Goal: Information Seeking & Learning: Learn about a topic

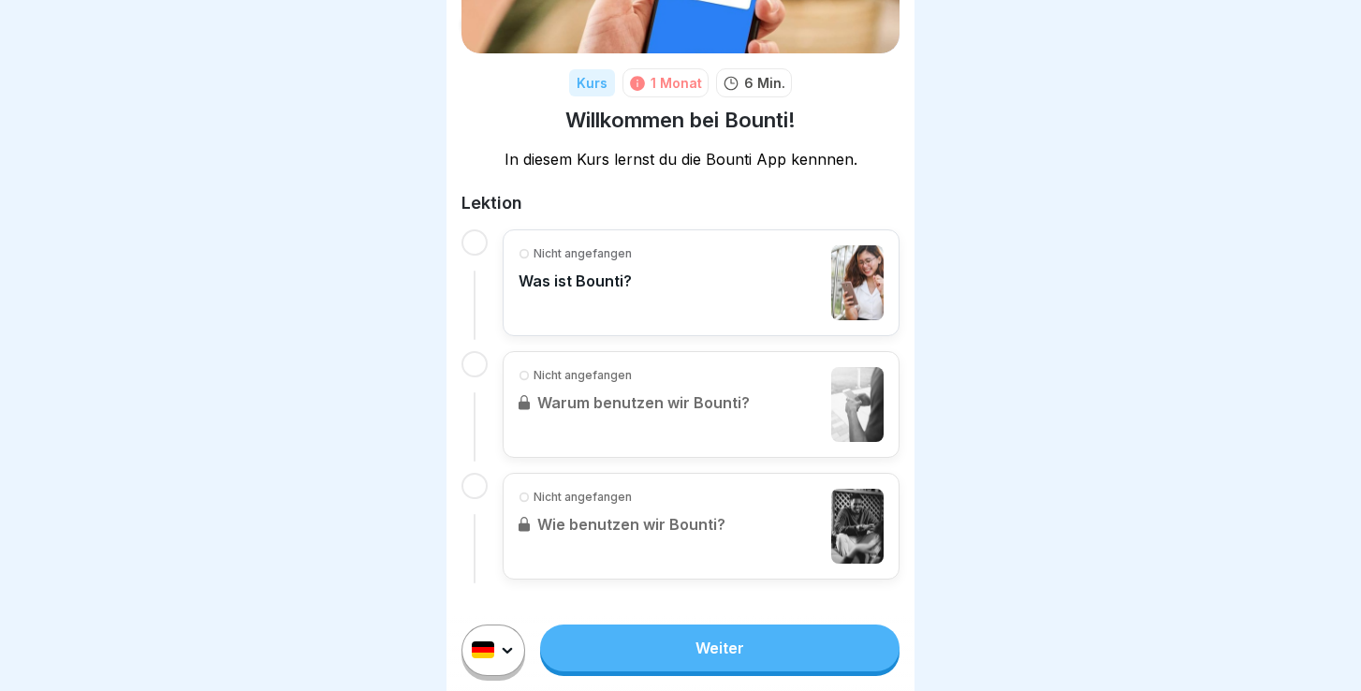
scroll to position [206, 0]
click at [691, 633] on link "Weiter" at bounding box center [720, 647] width 360 height 47
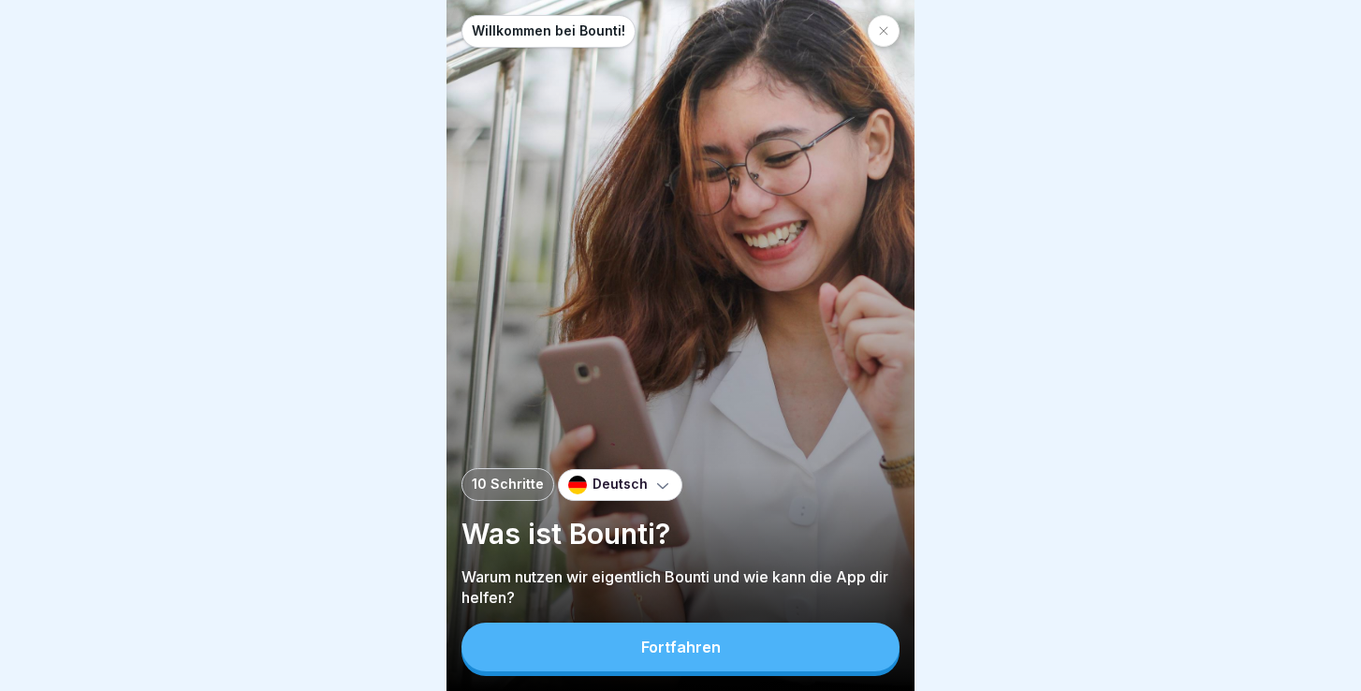
click at [665, 649] on div "Fortfahren" at bounding box center [681, 647] width 80 height 17
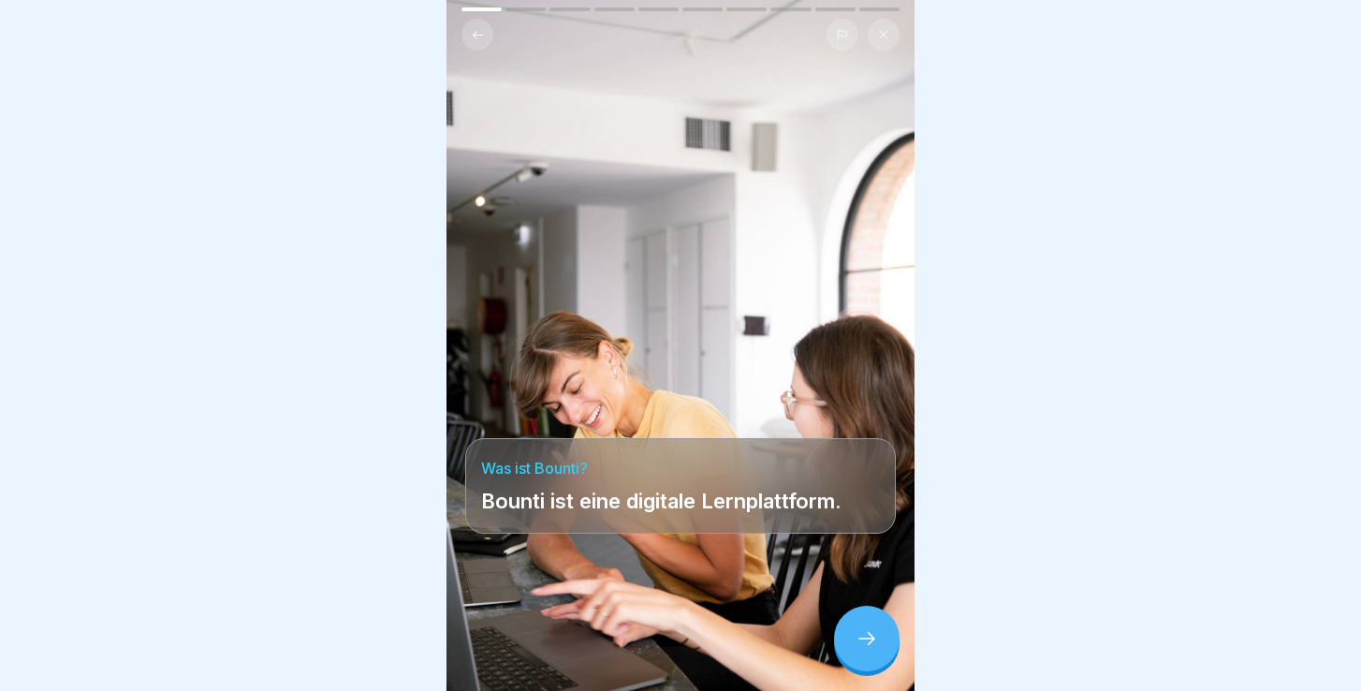
click at [860, 653] on div at bounding box center [867, 639] width 66 height 66
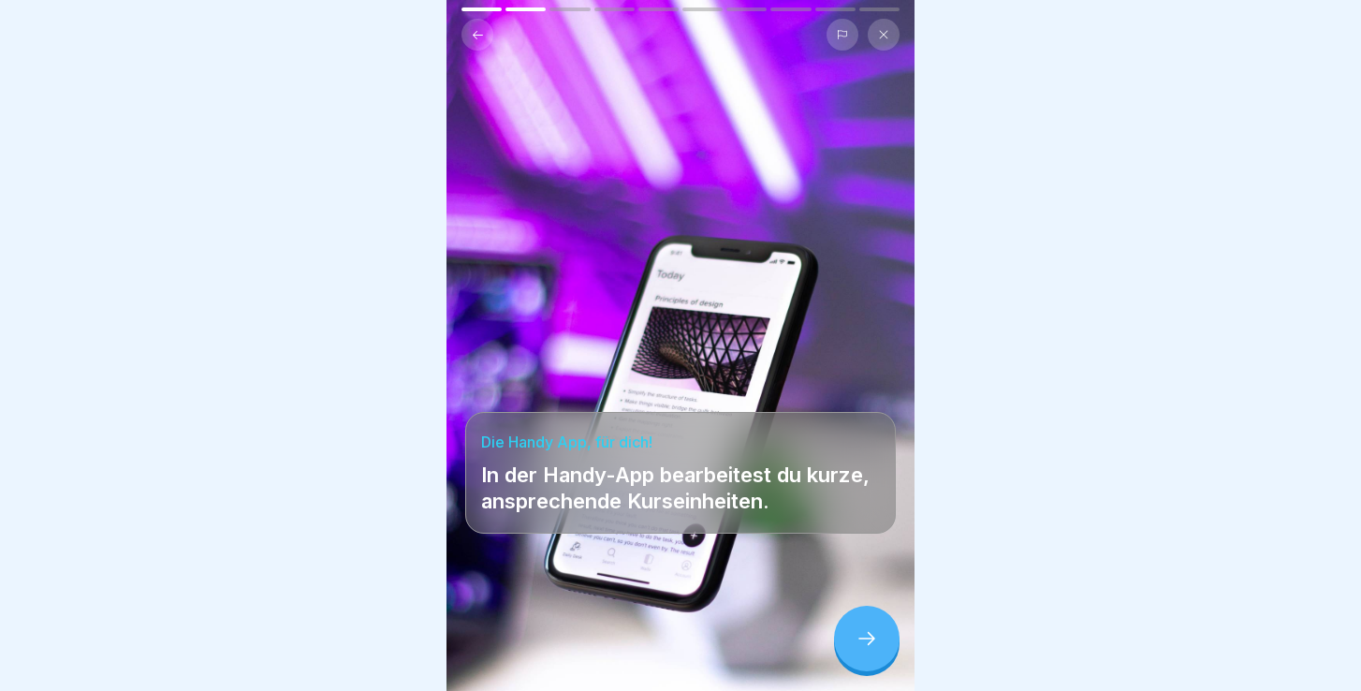
click at [888, 647] on div at bounding box center [867, 639] width 66 height 66
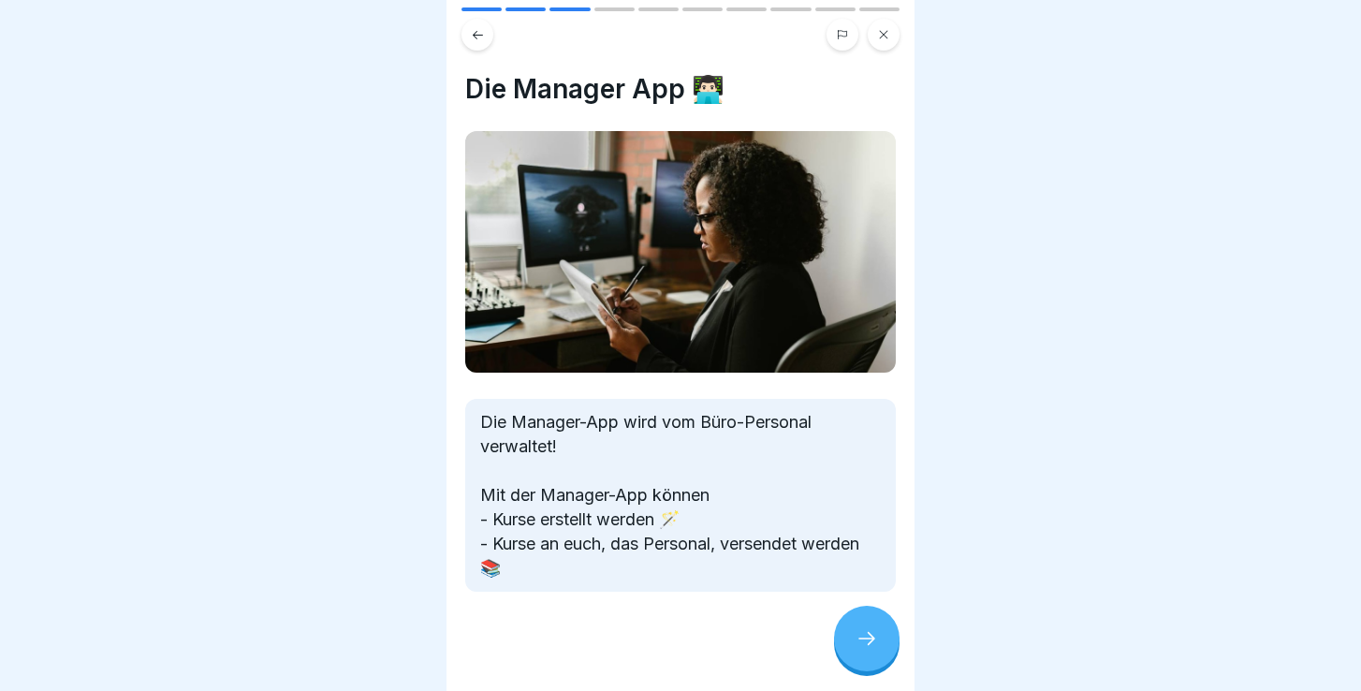
click at [878, 629] on div at bounding box center [867, 639] width 66 height 66
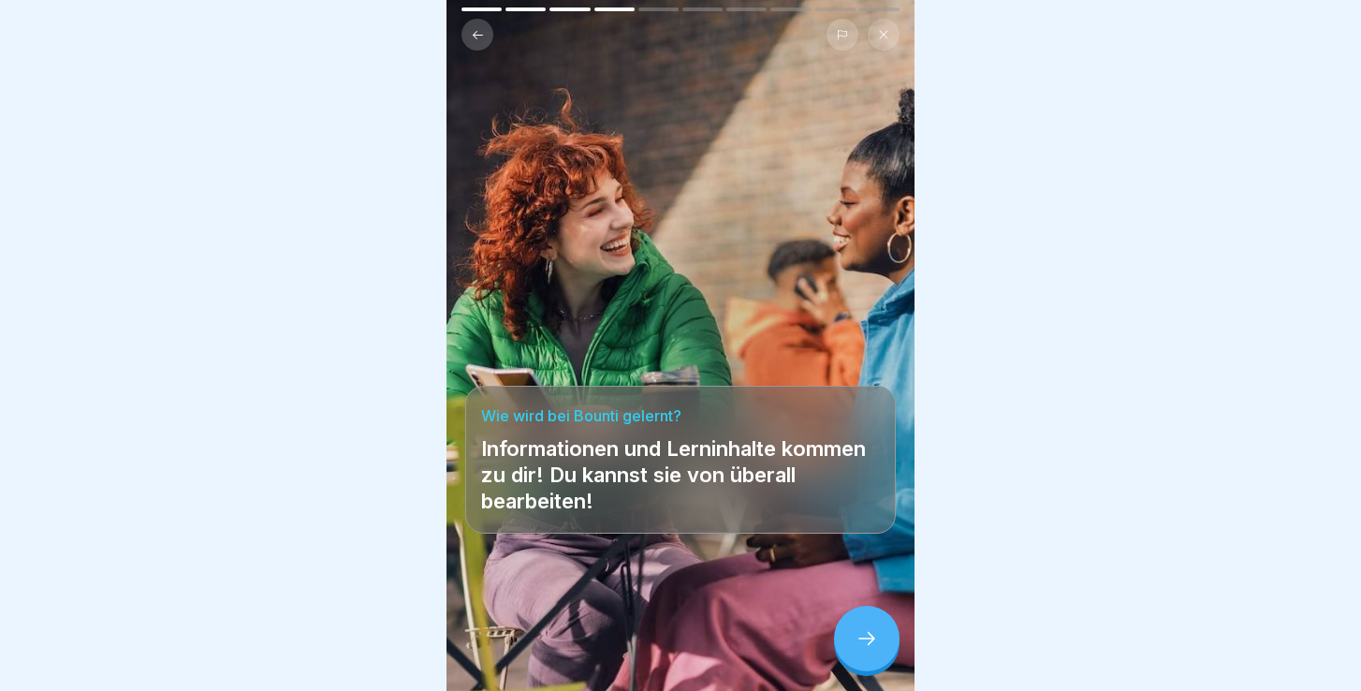
click at [862, 629] on div at bounding box center [867, 639] width 66 height 66
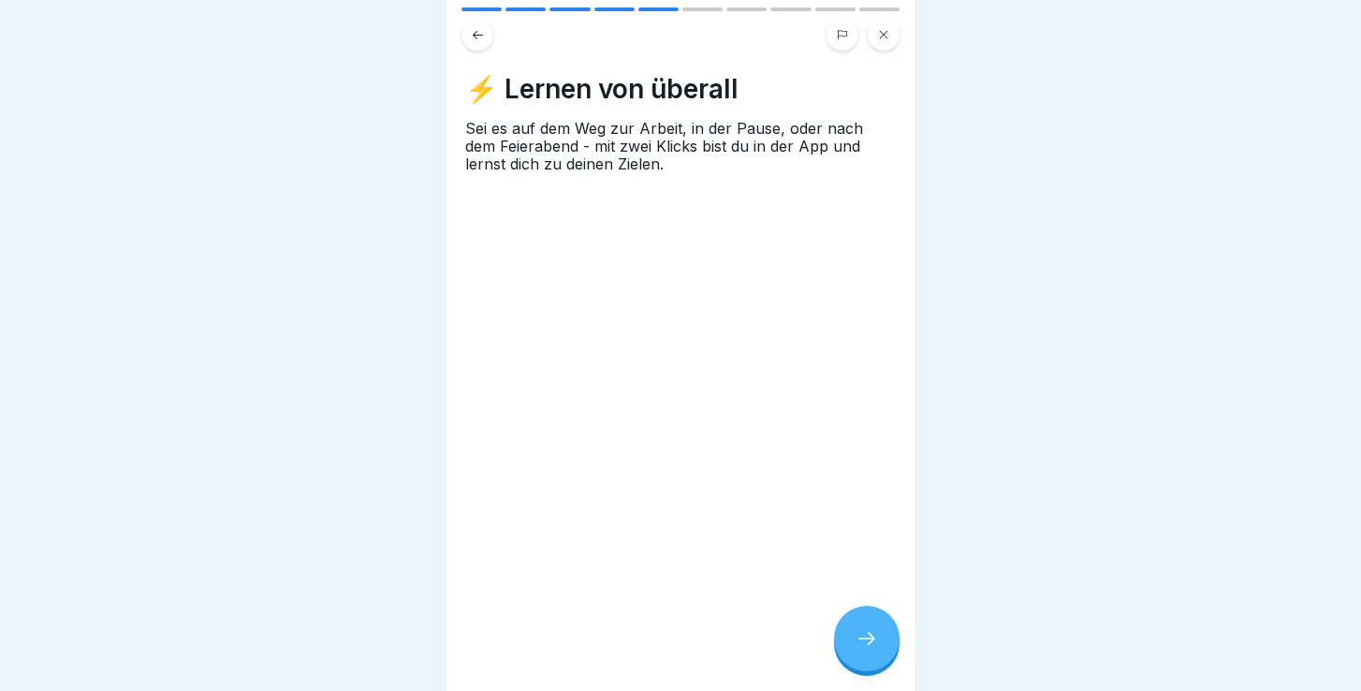
click at [862, 629] on div at bounding box center [867, 639] width 66 height 66
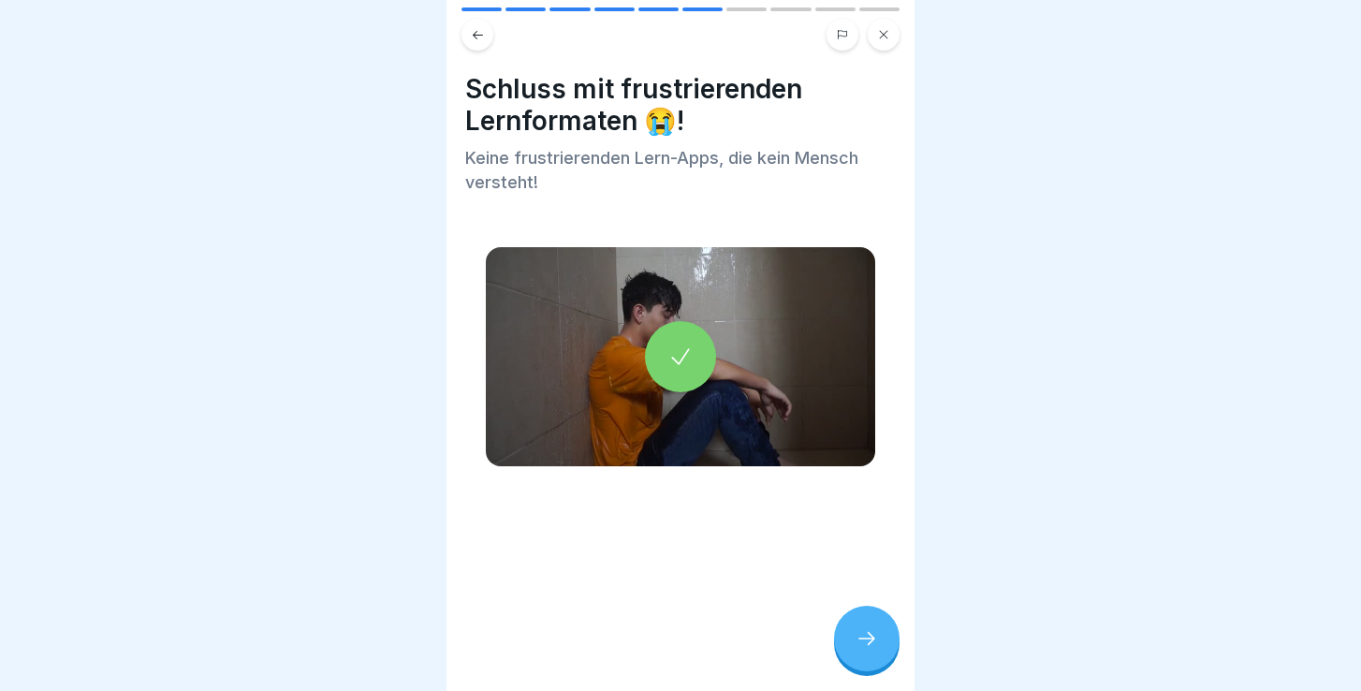
click at [862, 630] on icon at bounding box center [867, 638] width 22 height 22
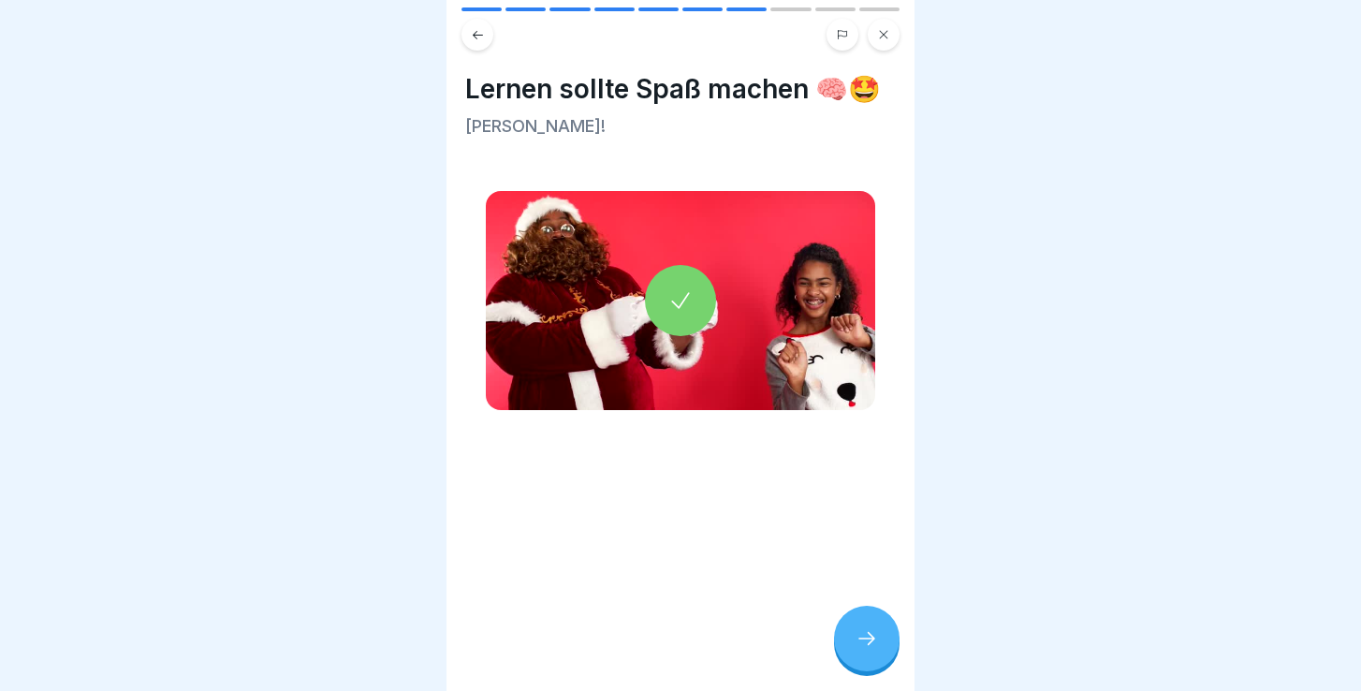
click at [862, 629] on div at bounding box center [867, 639] width 66 height 66
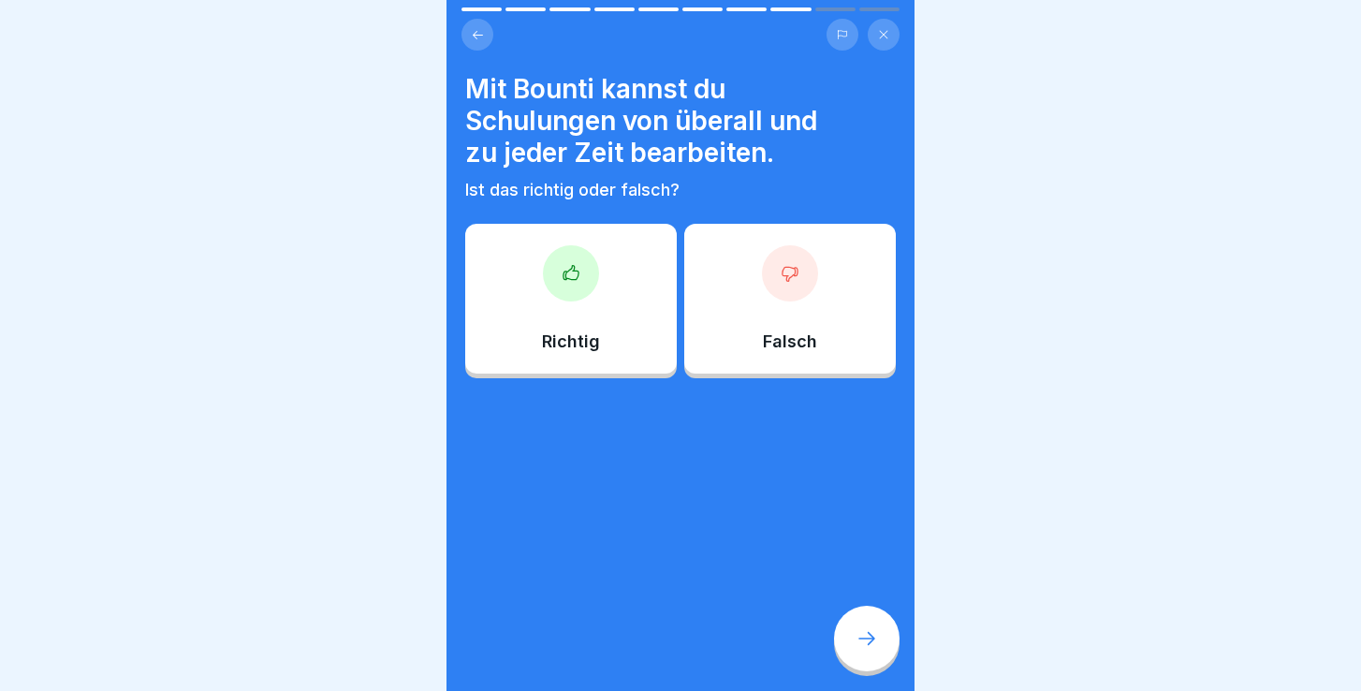
click at [594, 282] on div at bounding box center [571, 273] width 56 height 56
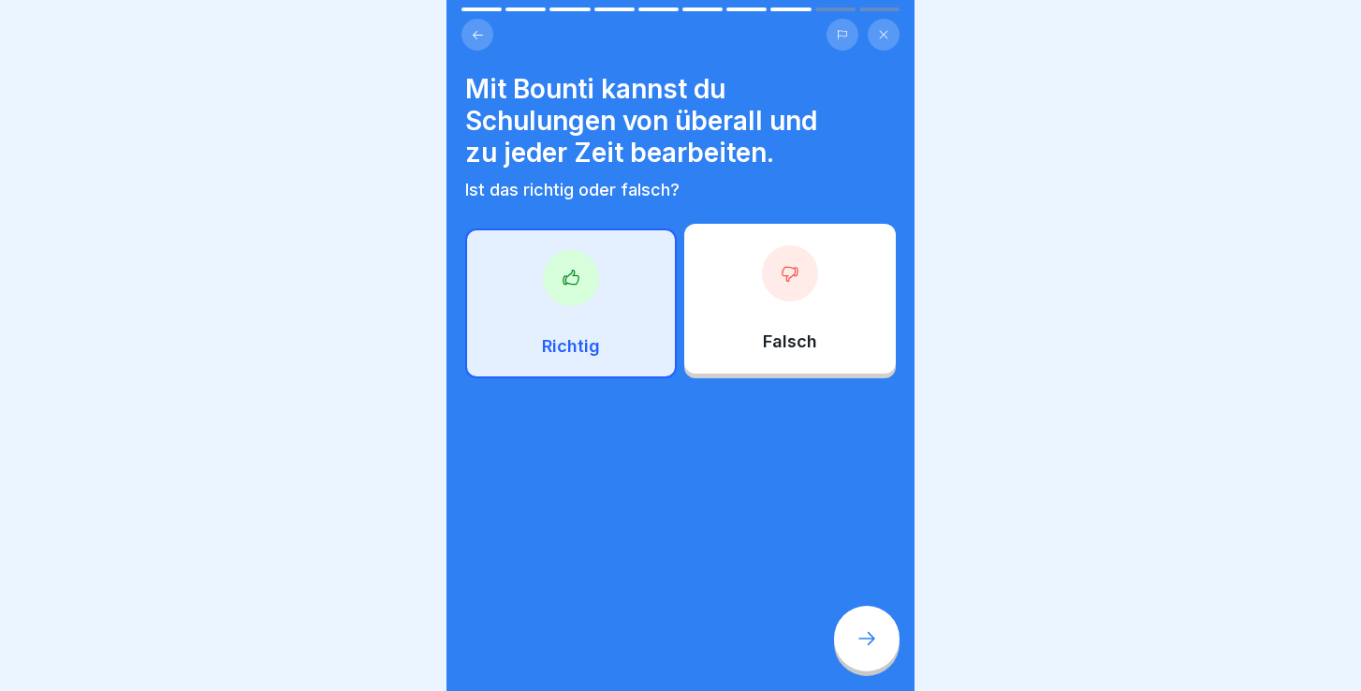
click at [861, 641] on icon at bounding box center [867, 638] width 22 height 22
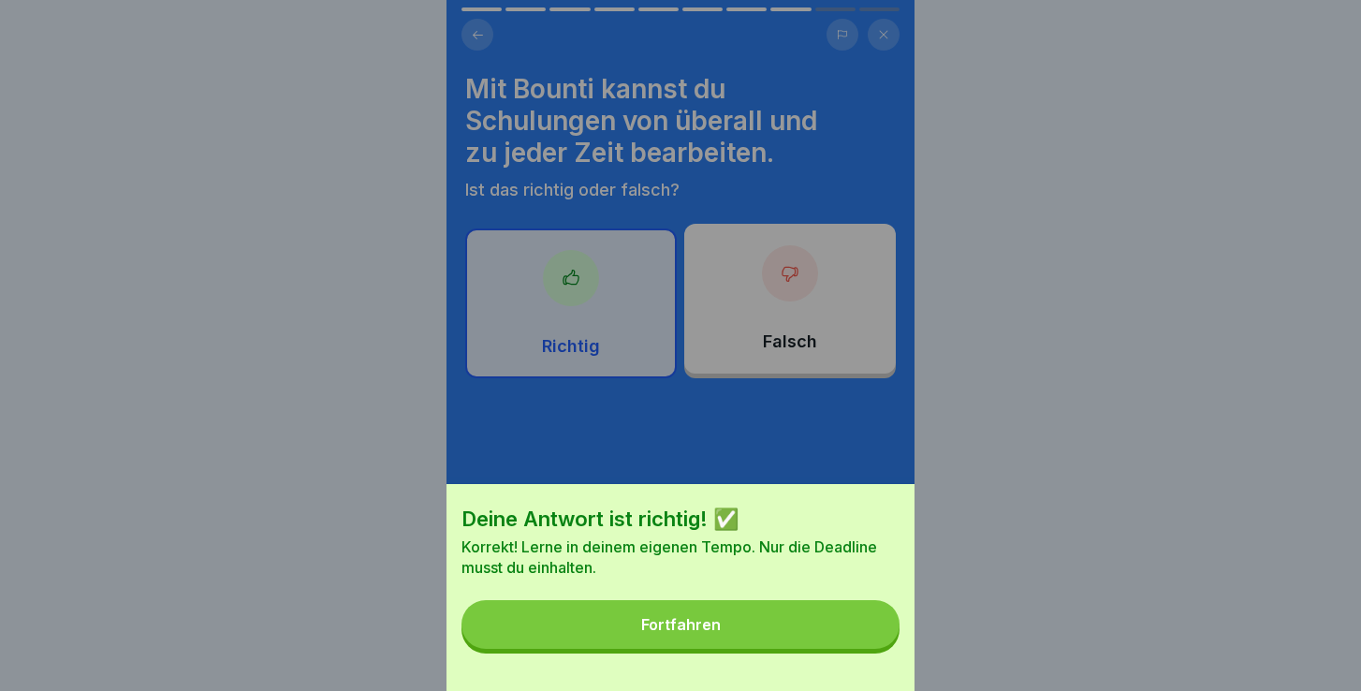
click at [746, 627] on button "Fortfahren" at bounding box center [681, 624] width 438 height 49
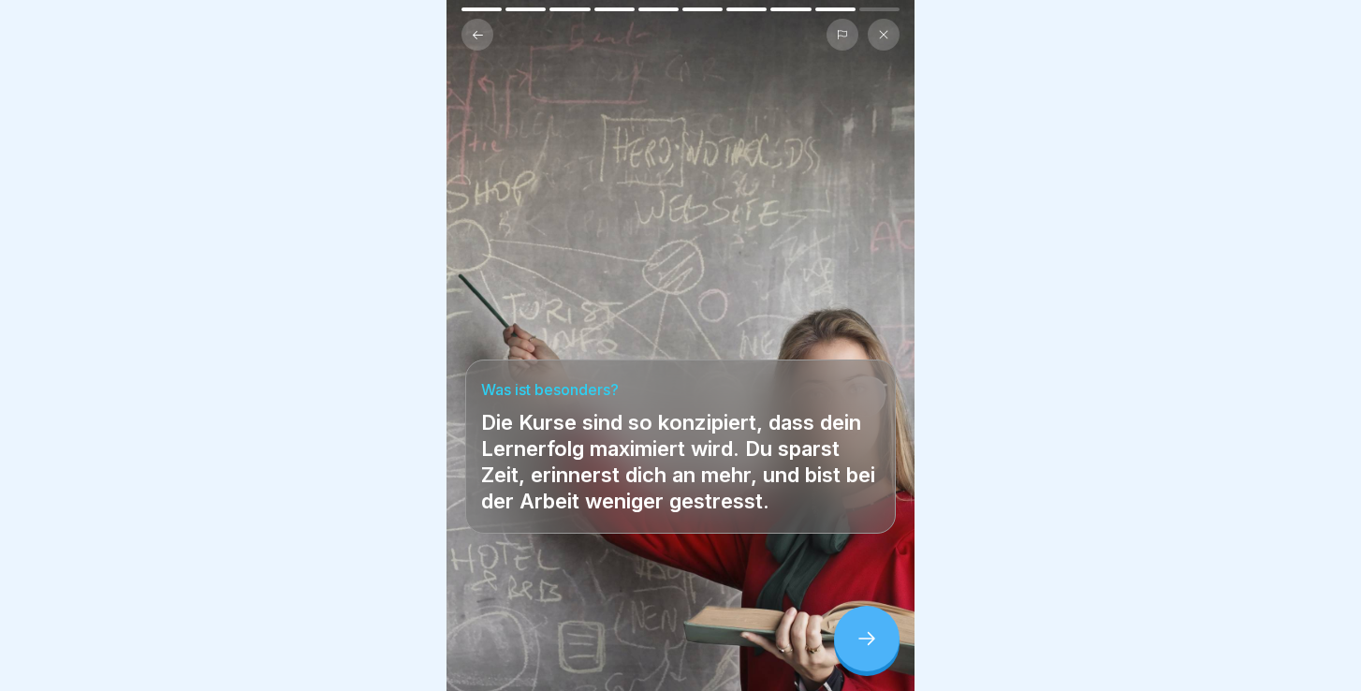
click at [866, 638] on icon at bounding box center [867, 638] width 22 height 22
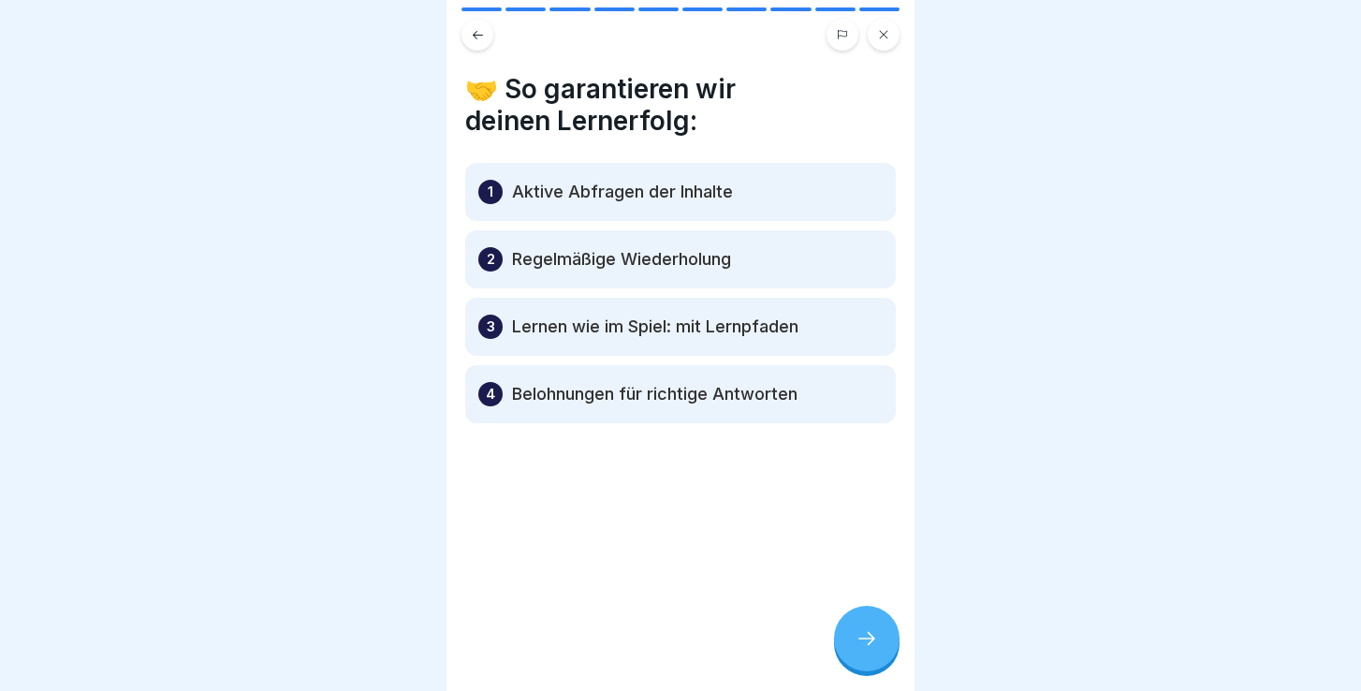
click at [557, 217] on div "1 Aktive Abfragen der Inhalte" at bounding box center [680, 192] width 431 height 58
click at [861, 637] on icon at bounding box center [867, 638] width 22 height 22
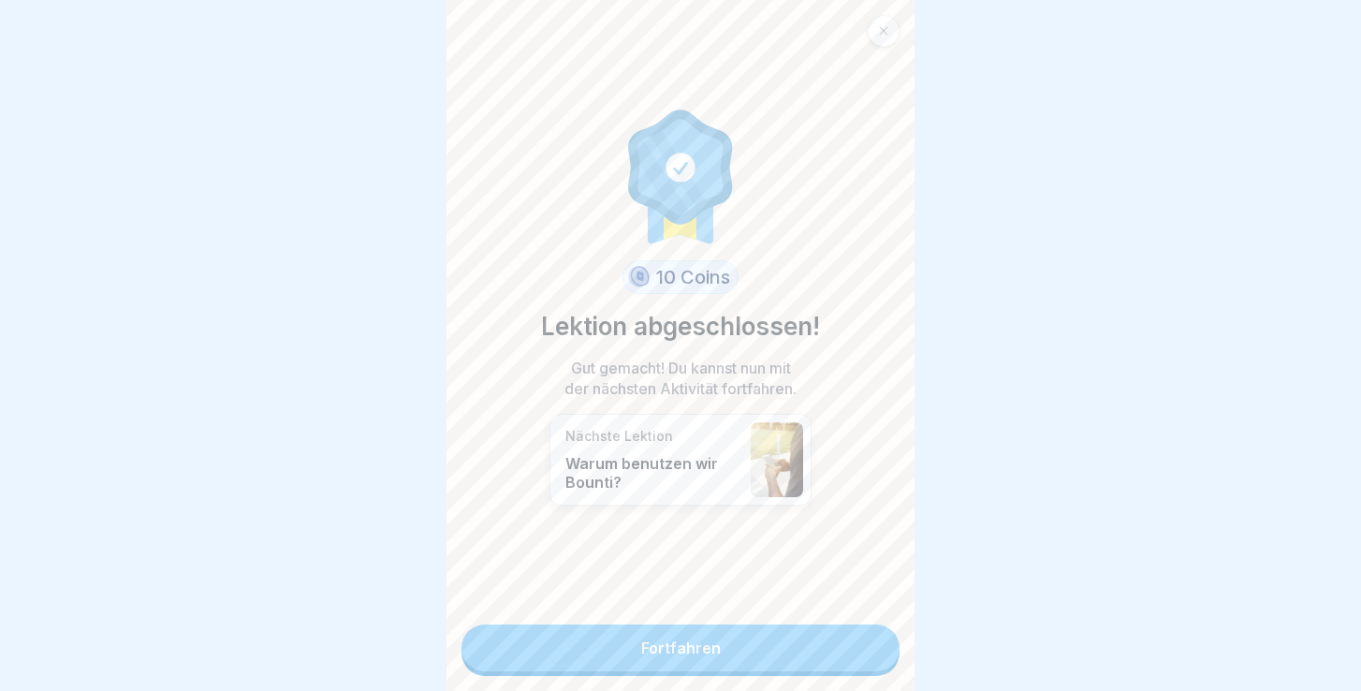
click at [677, 639] on link "Fortfahren" at bounding box center [681, 647] width 438 height 47
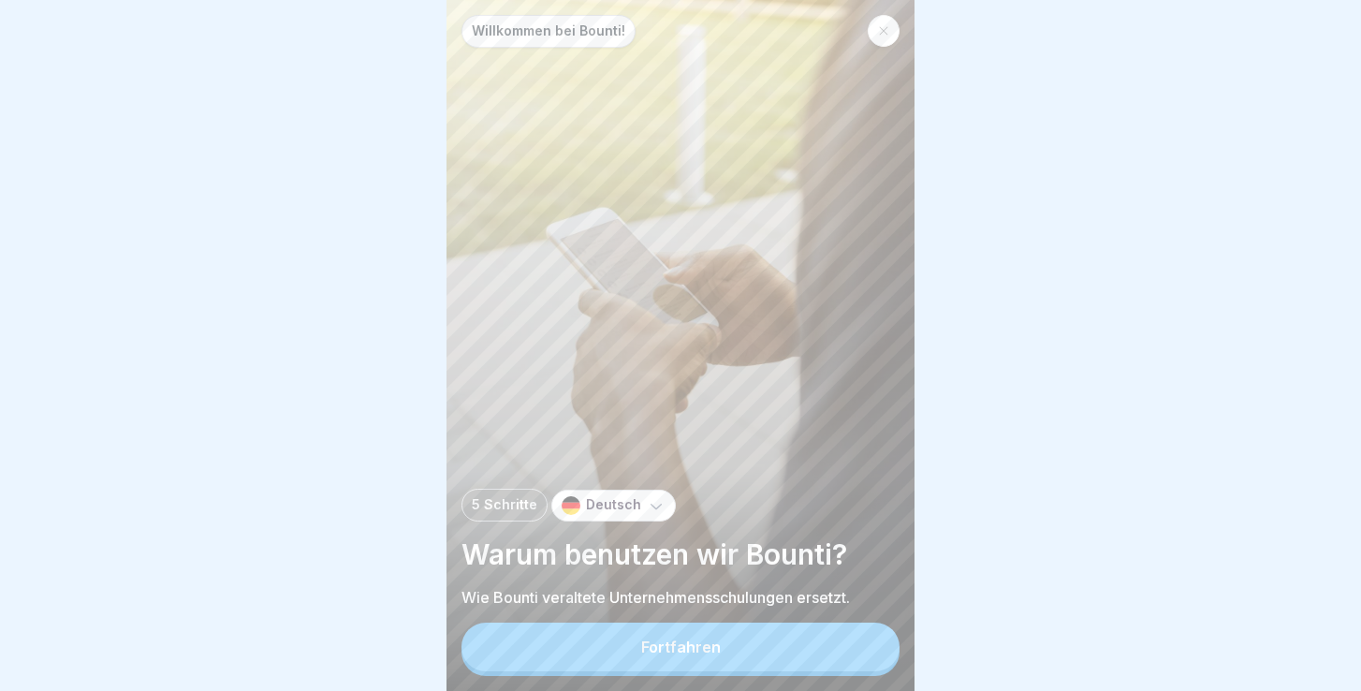
click at [881, 32] on icon at bounding box center [883, 30] width 11 height 11
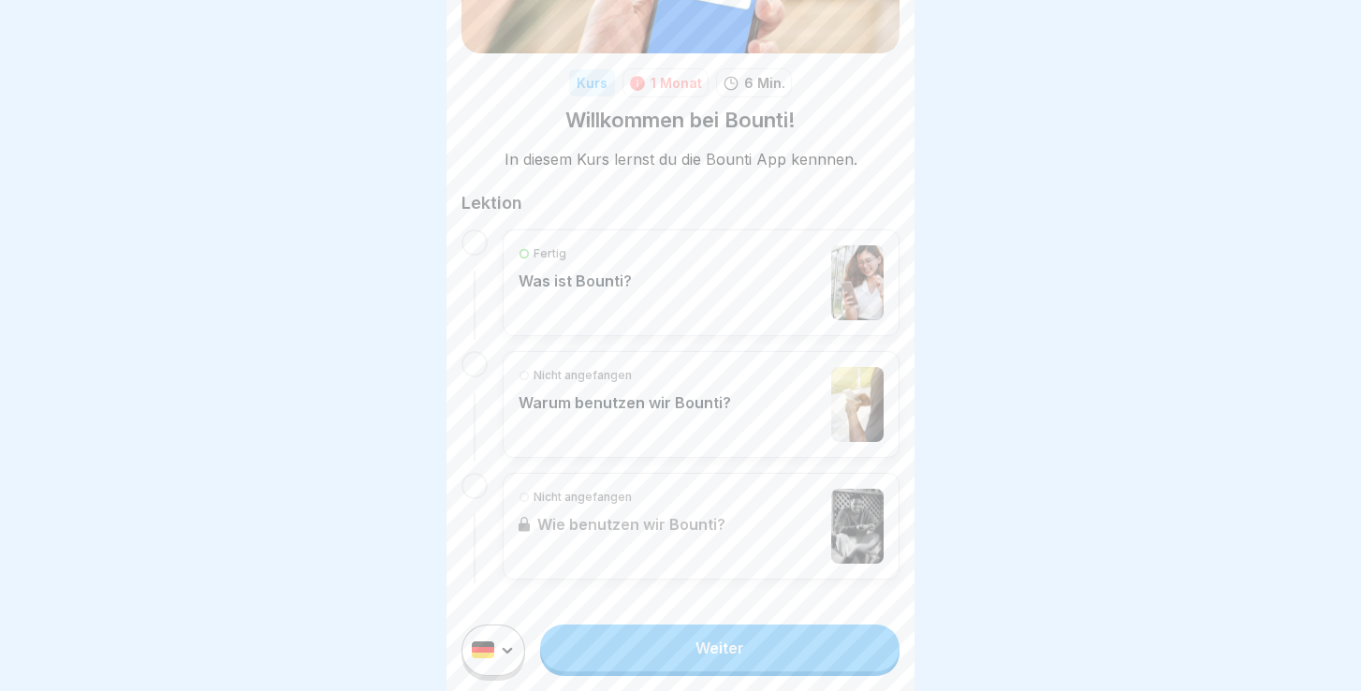
scroll to position [206, 0]
click at [649, 394] on p "Warum benutzen wir Bounti?" at bounding box center [625, 403] width 213 height 19
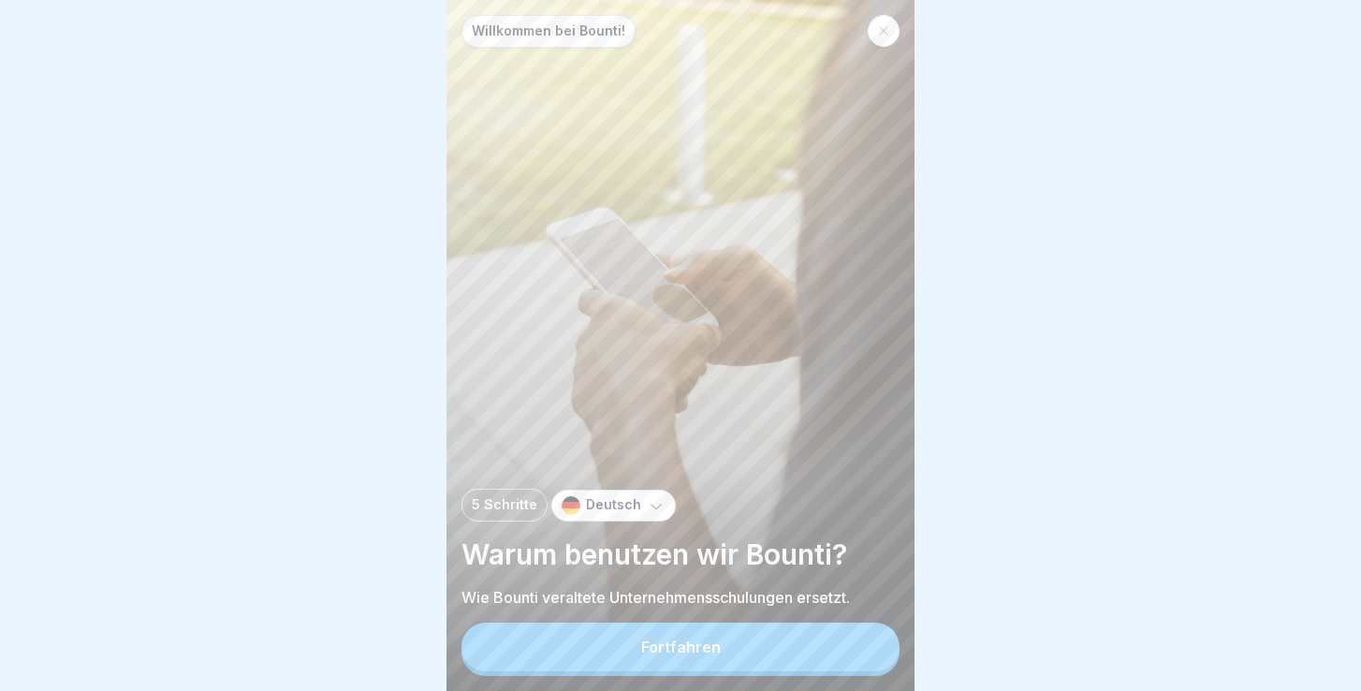
click at [609, 643] on button "Fortfahren" at bounding box center [681, 647] width 438 height 49
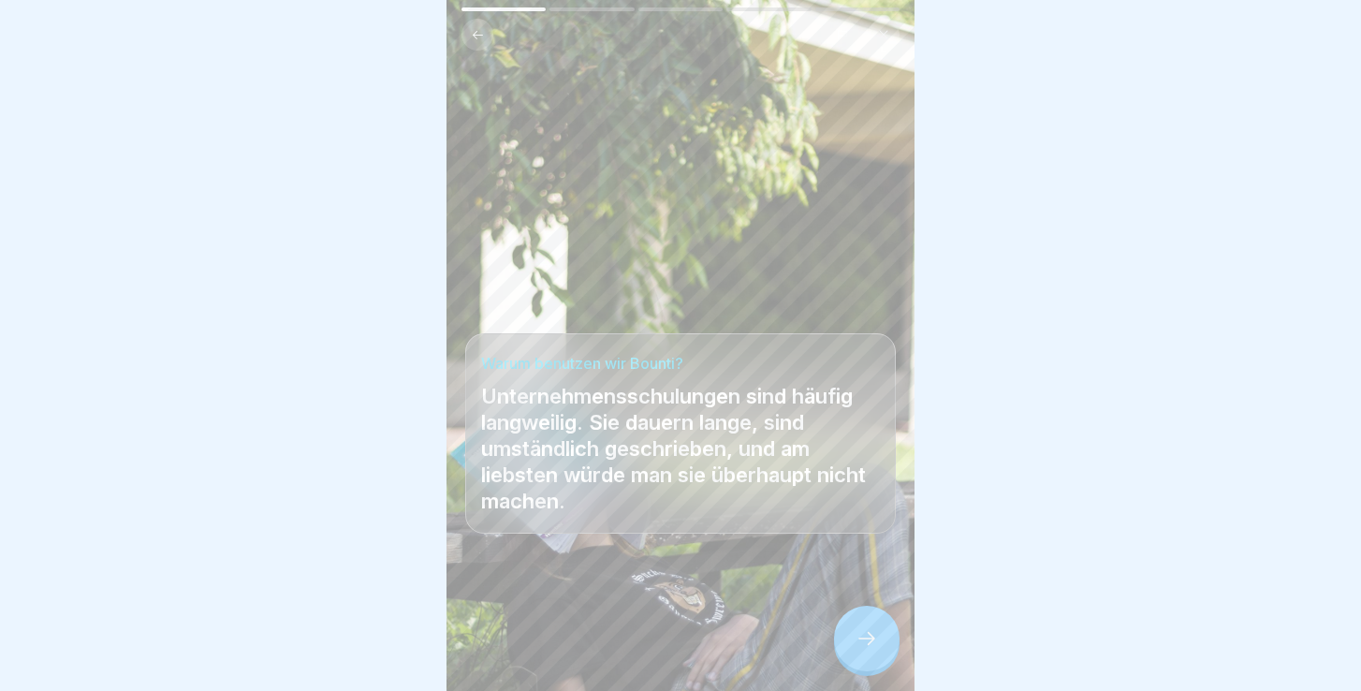
click at [865, 642] on icon at bounding box center [867, 638] width 22 height 22
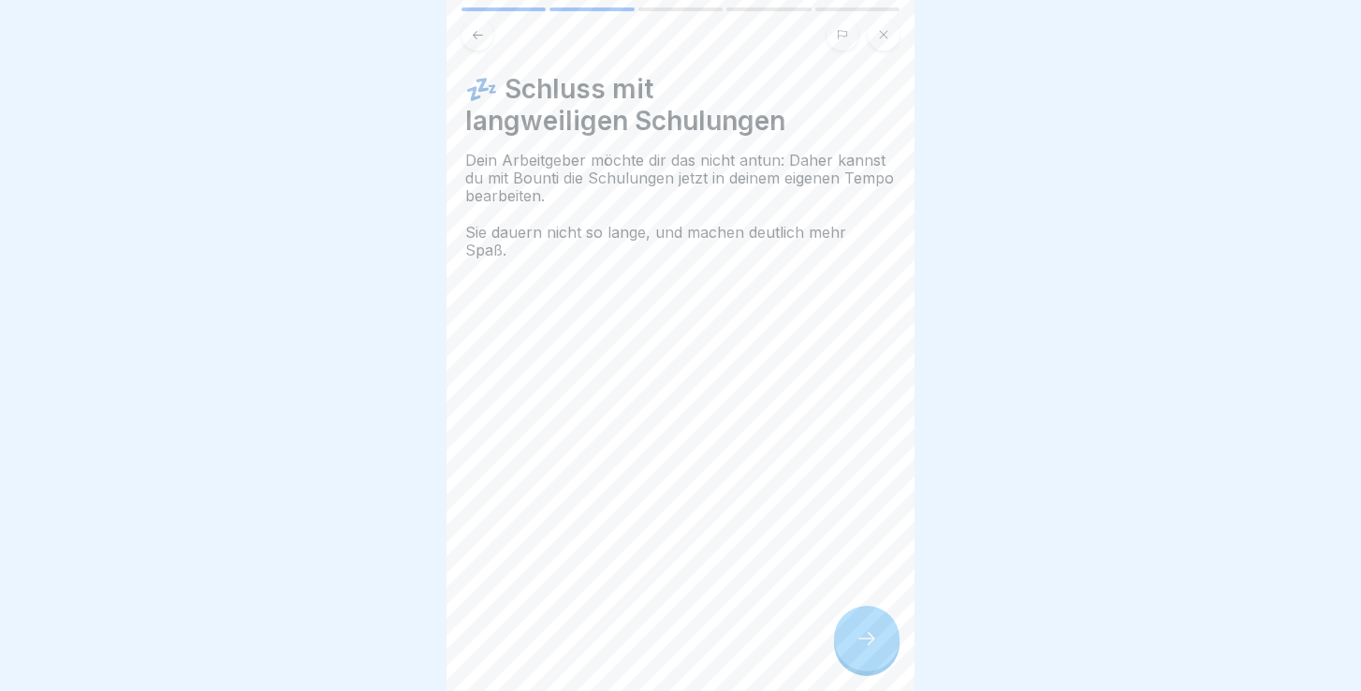
click at [865, 642] on icon at bounding box center [867, 638] width 22 height 22
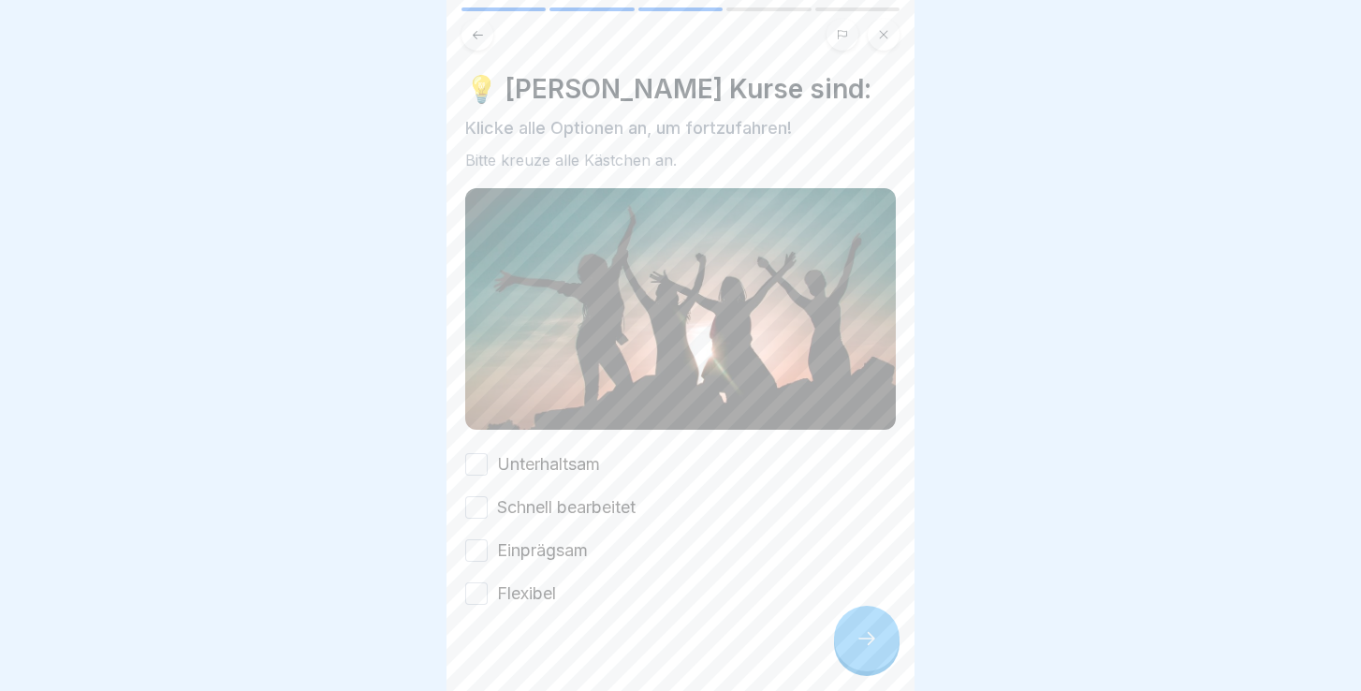
click at [482, 514] on button "Schnell bearbeitet" at bounding box center [476, 507] width 22 height 22
click at [481, 553] on button "Einprägsam" at bounding box center [476, 550] width 22 height 22
click at [479, 596] on button "Flexibel" at bounding box center [476, 593] width 22 height 22
click at [857, 639] on icon at bounding box center [867, 638] width 22 height 22
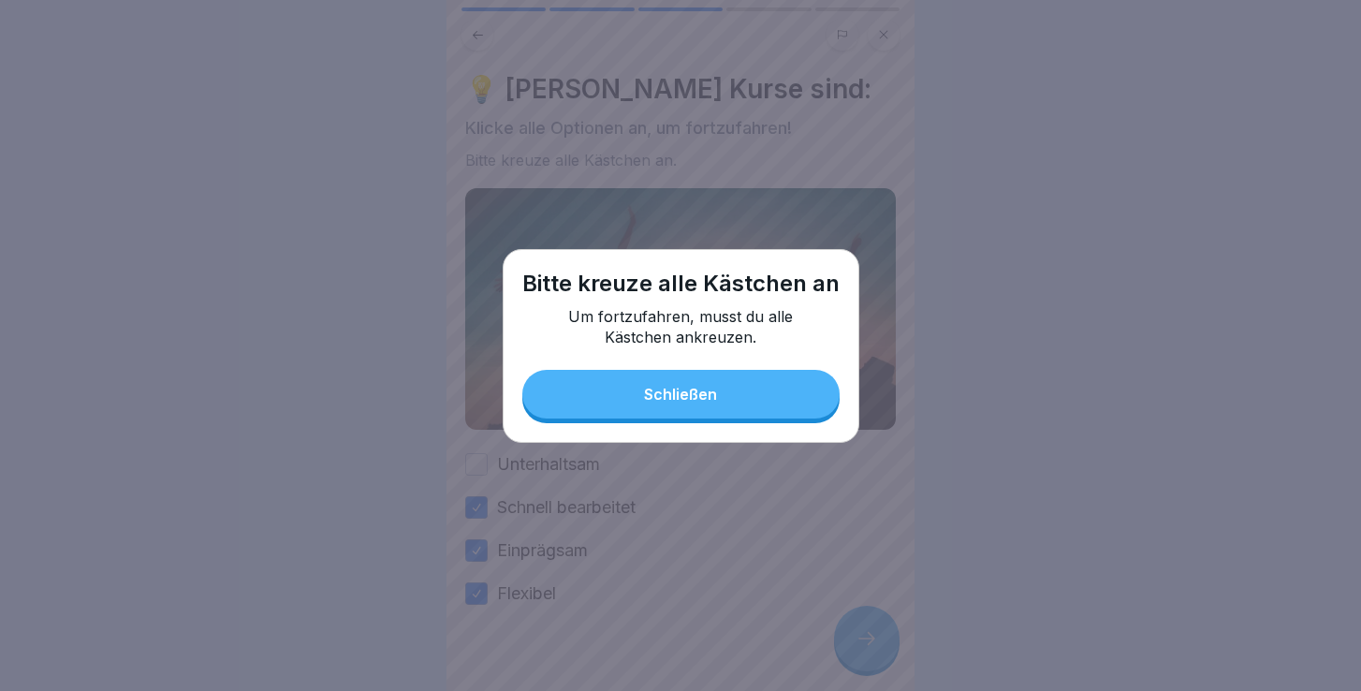
click at [665, 401] on div "Schließen" at bounding box center [680, 394] width 73 height 17
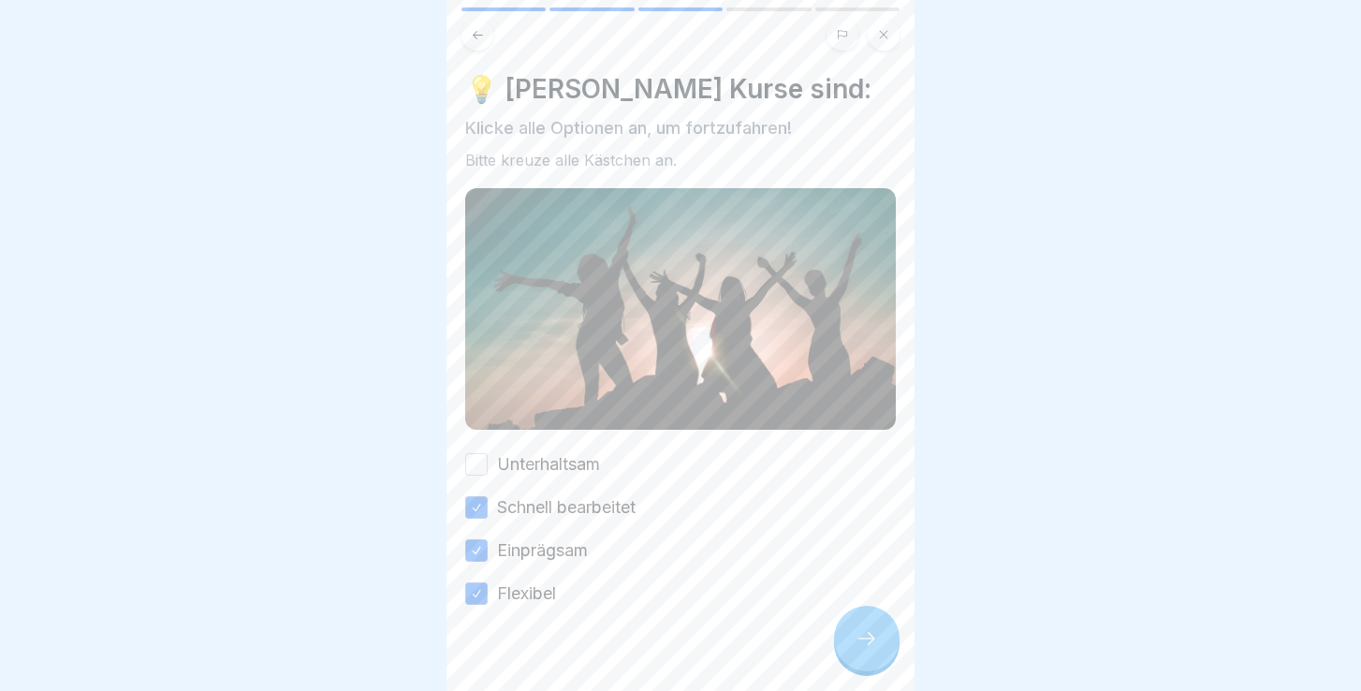
click at [502, 461] on label "Unterhaltsam" at bounding box center [548, 464] width 103 height 24
click at [488, 461] on button "Unterhaltsam" at bounding box center [476, 464] width 22 height 22
click at [867, 641] on icon at bounding box center [867, 638] width 22 height 22
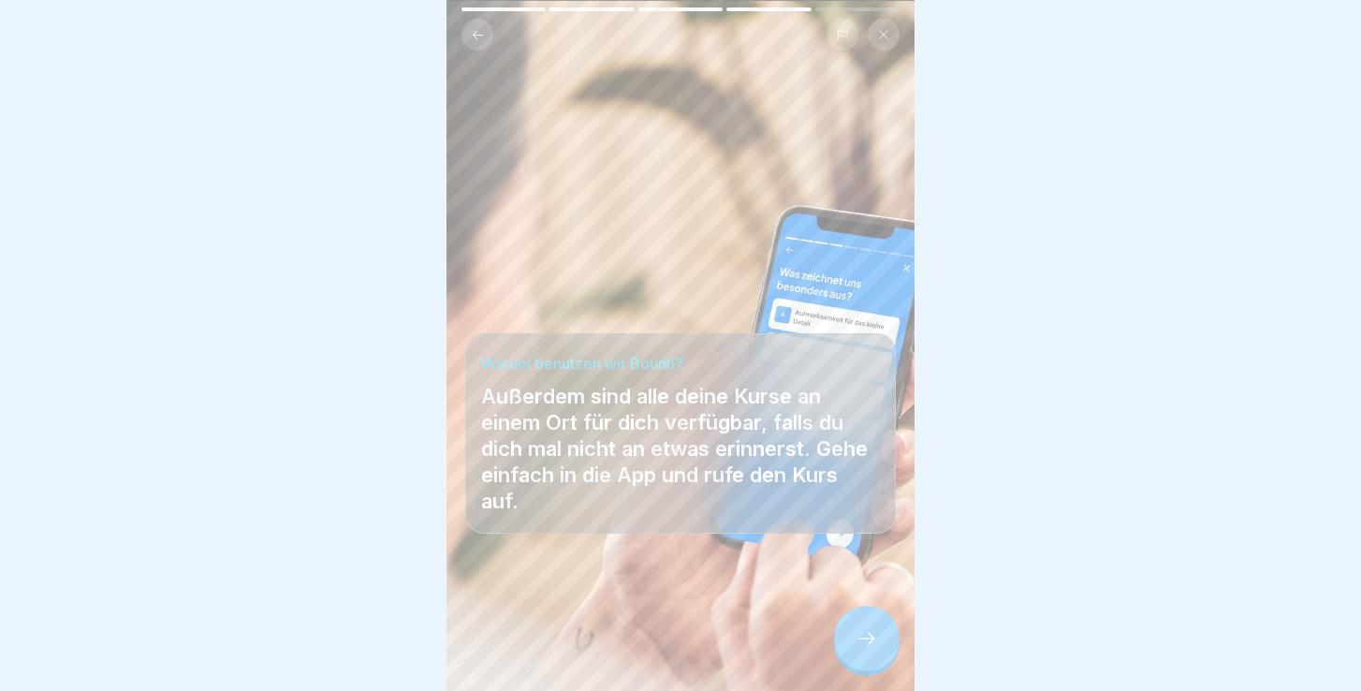
click at [869, 629] on div at bounding box center [867, 639] width 66 height 66
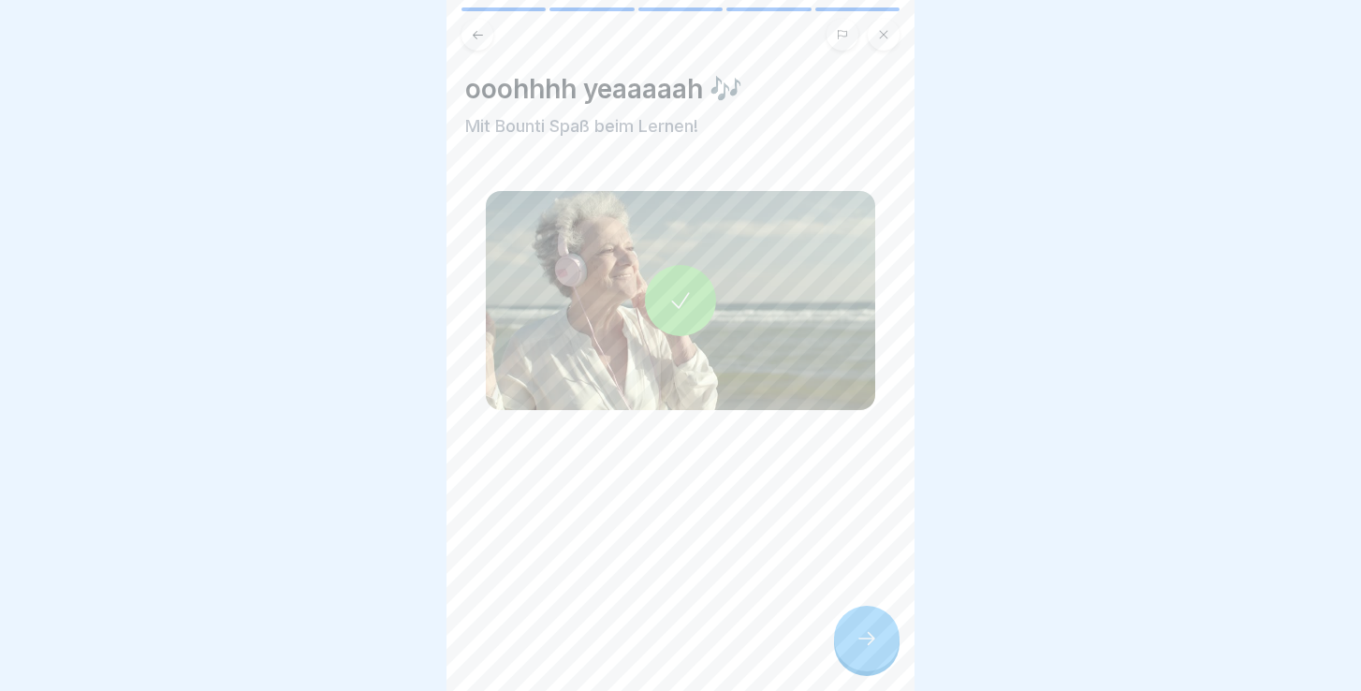
click at [871, 633] on icon at bounding box center [867, 638] width 22 height 22
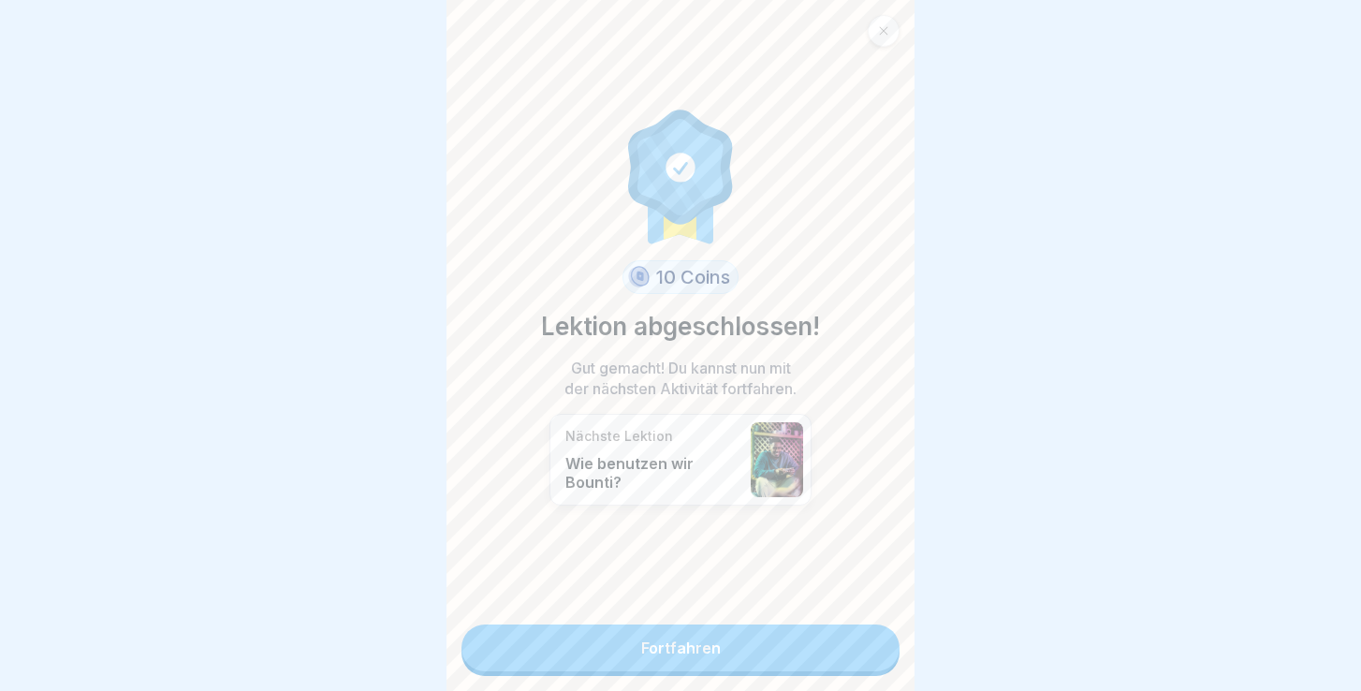
click at [742, 651] on link "Fortfahren" at bounding box center [681, 647] width 438 height 47
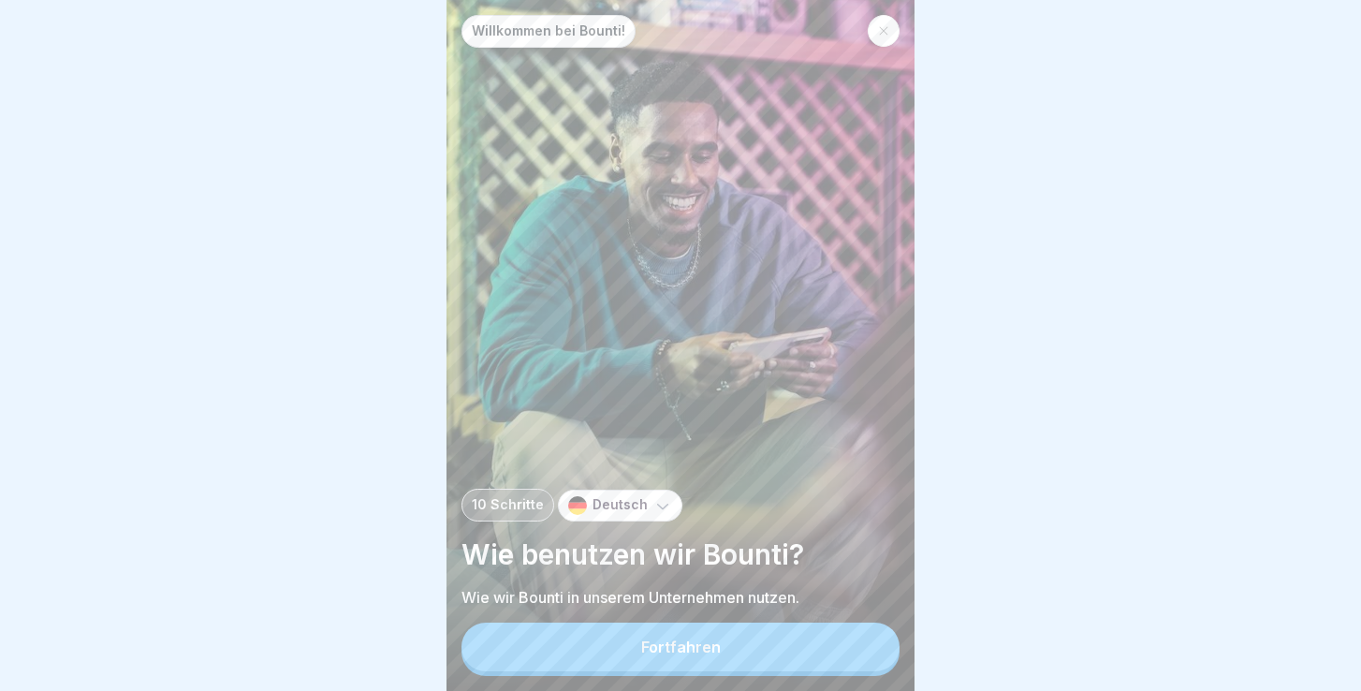
click at [661, 653] on div "Fortfahren" at bounding box center [681, 647] width 80 height 17
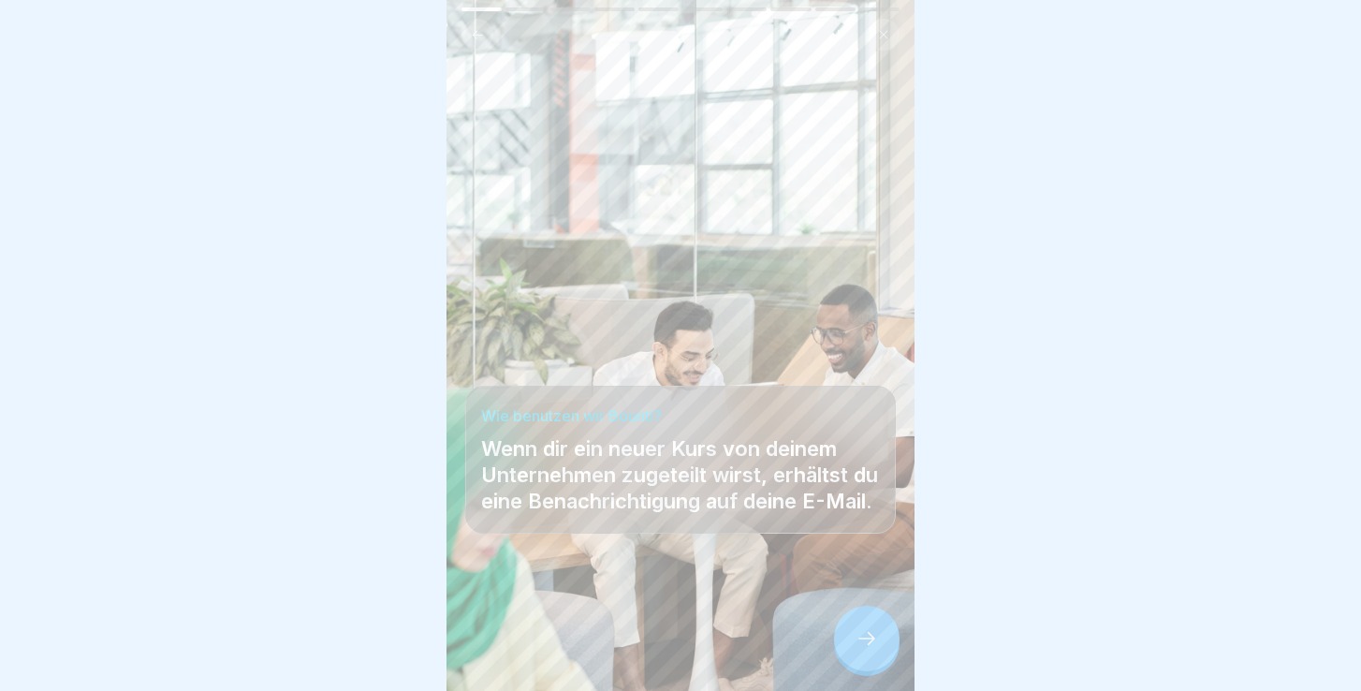
click at [869, 636] on icon at bounding box center [867, 638] width 22 height 22
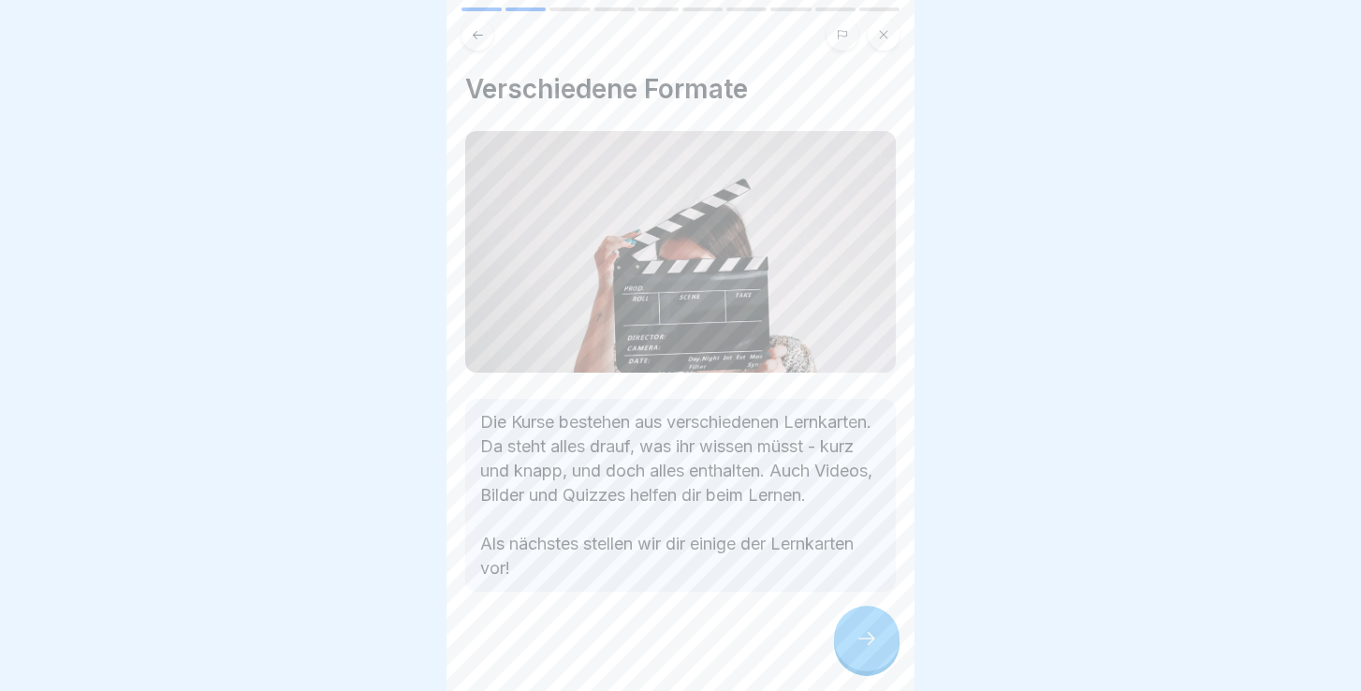
click at [869, 636] on icon at bounding box center [867, 638] width 22 height 22
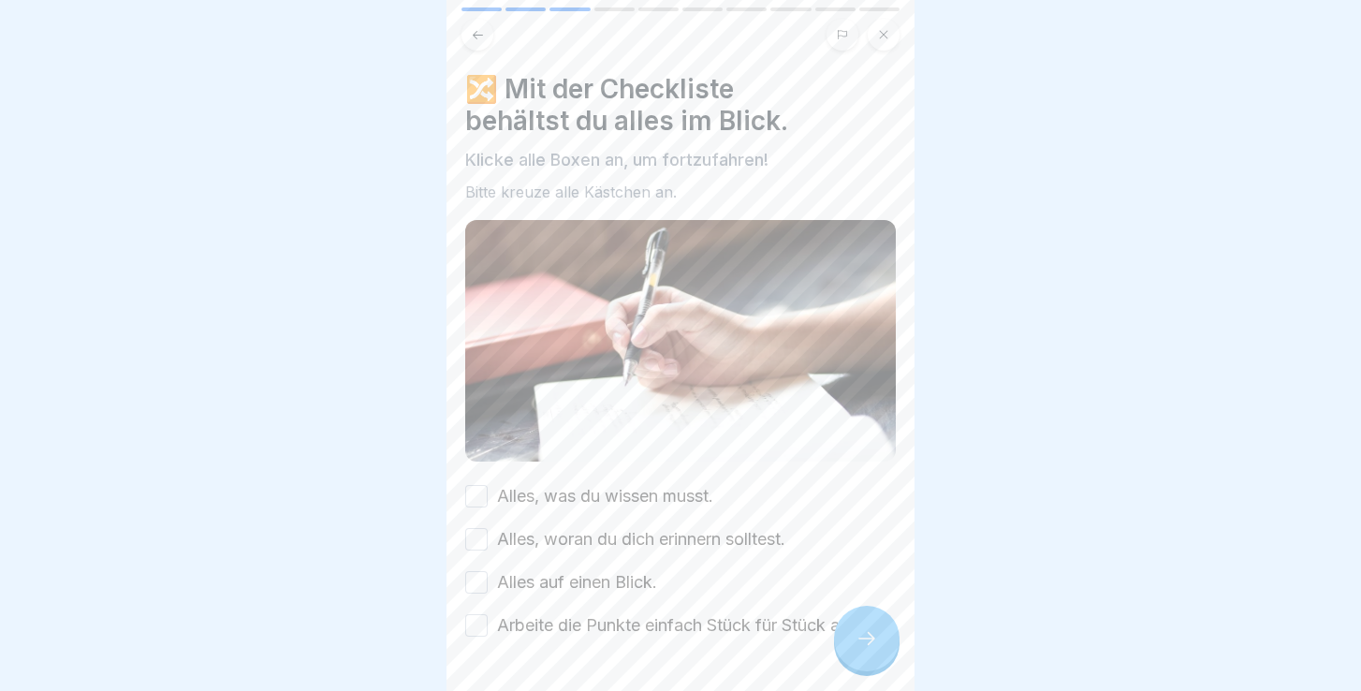
click at [478, 492] on button "Alles, was du wissen musst." at bounding box center [476, 496] width 22 height 22
click at [479, 545] on button "Alles, woran du dich erinnern solltest." at bounding box center [476, 539] width 22 height 22
click at [479, 580] on button "Alles auf einen Blick." at bounding box center [476, 582] width 22 height 22
click at [481, 616] on button "Arbeite die Punkte einfach Stück für Stück ab!" at bounding box center [476, 625] width 22 height 22
click at [873, 635] on icon at bounding box center [867, 638] width 22 height 22
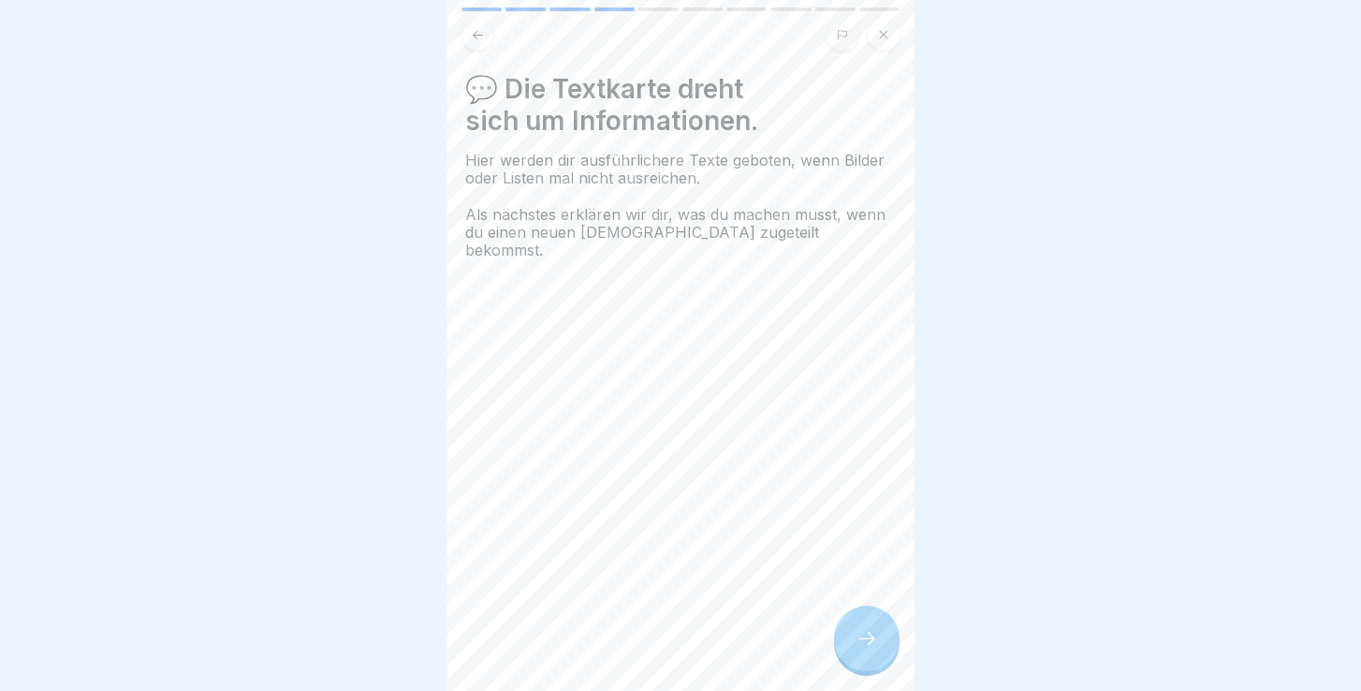
click at [869, 638] on icon at bounding box center [867, 638] width 22 height 22
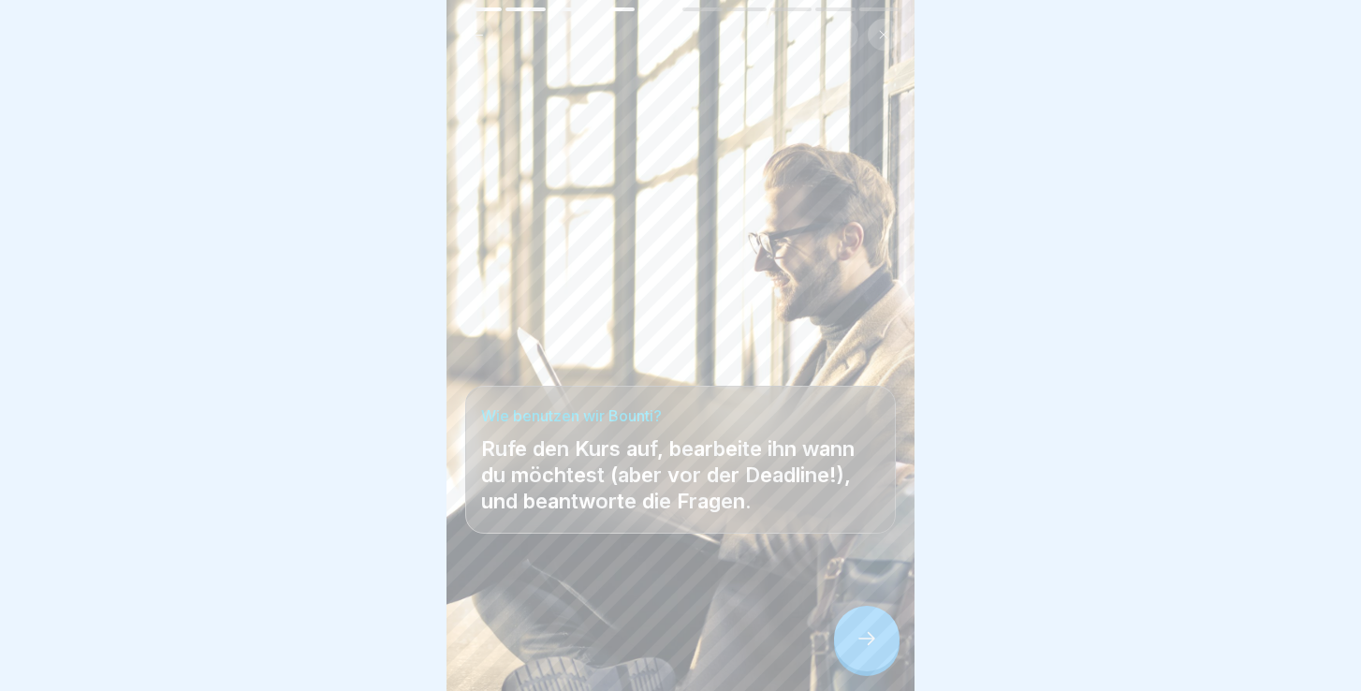
click at [869, 638] on icon at bounding box center [867, 638] width 22 height 22
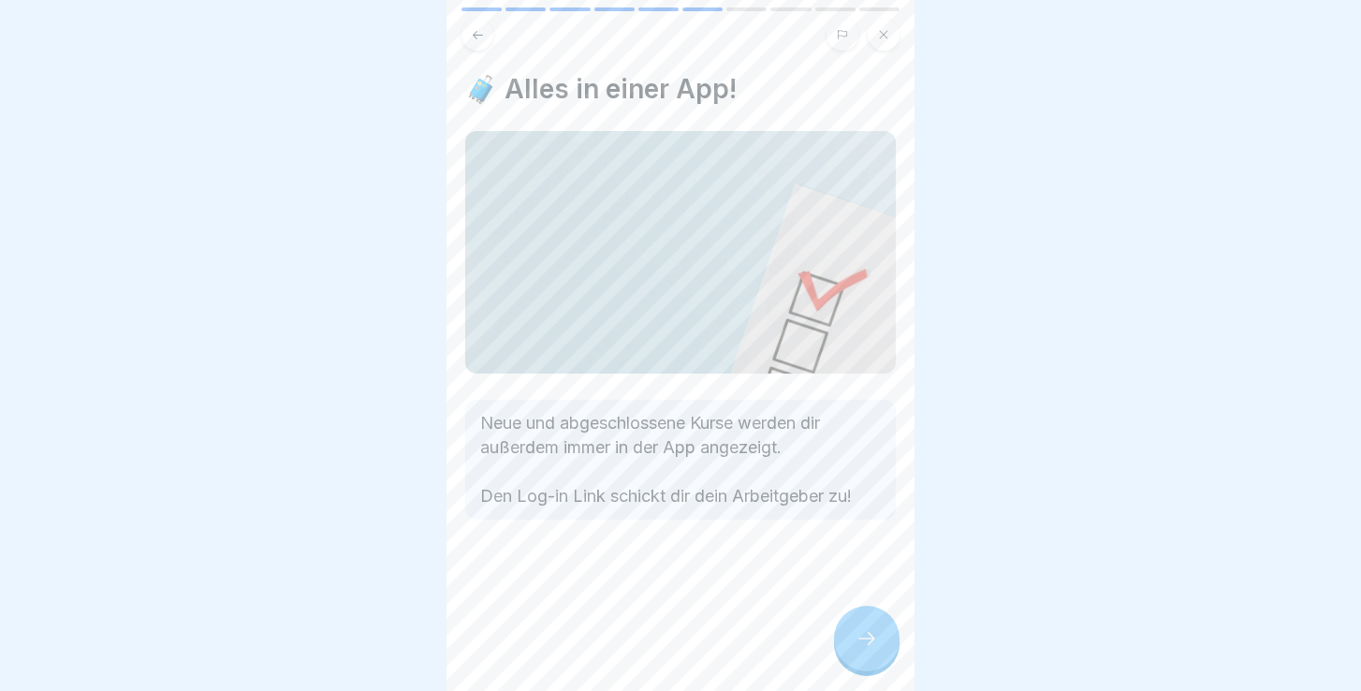
click at [869, 638] on icon at bounding box center [867, 638] width 22 height 22
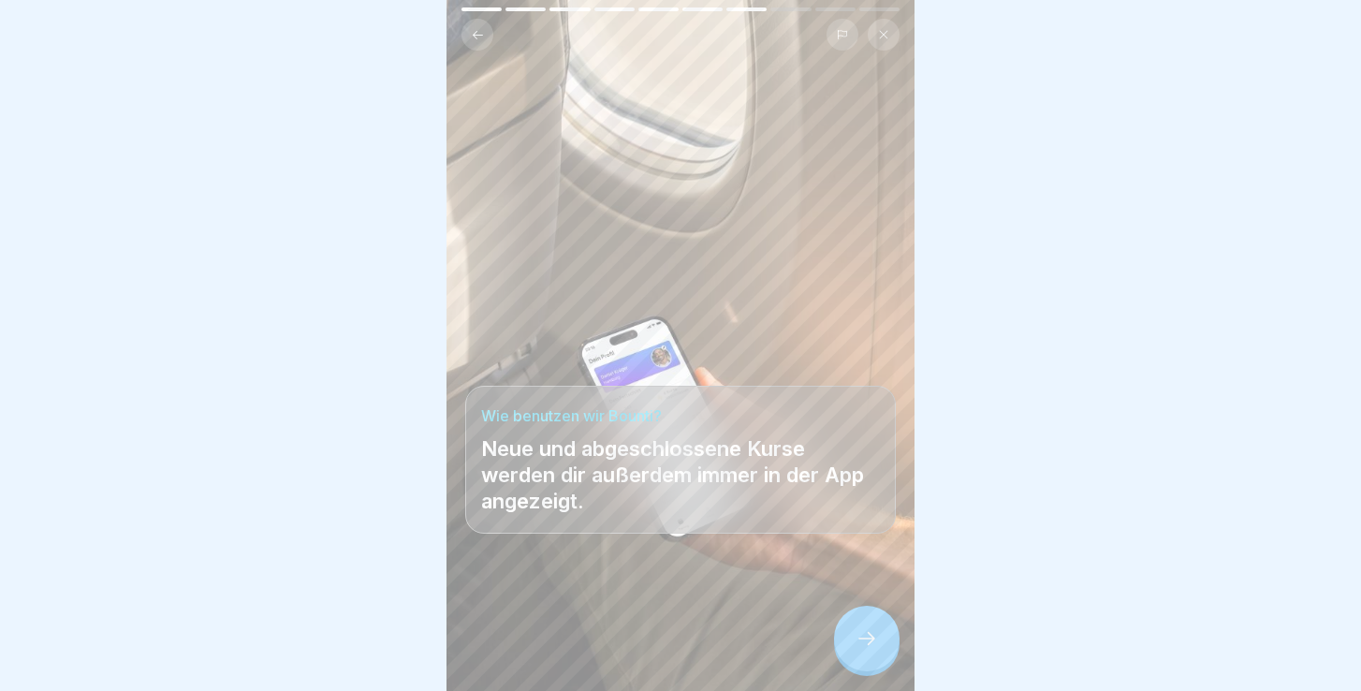
click at [869, 638] on icon at bounding box center [867, 638] width 22 height 22
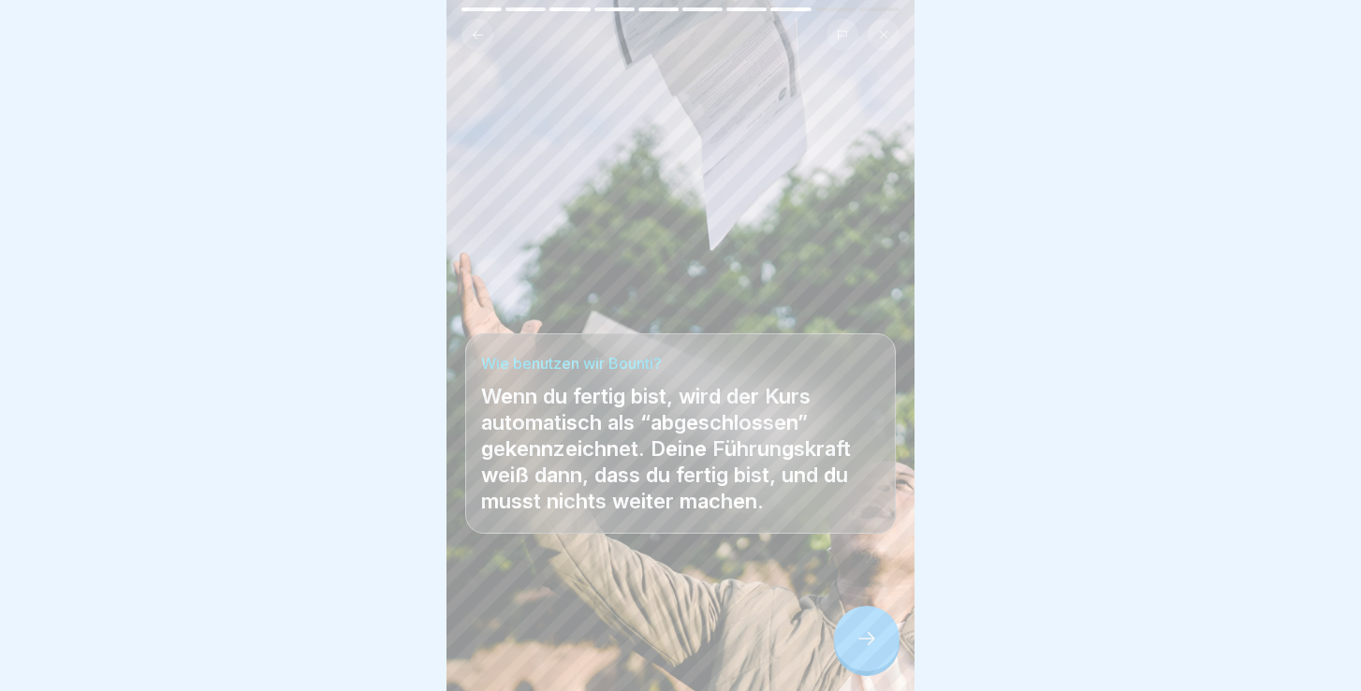
click at [869, 639] on icon at bounding box center [867, 638] width 22 height 22
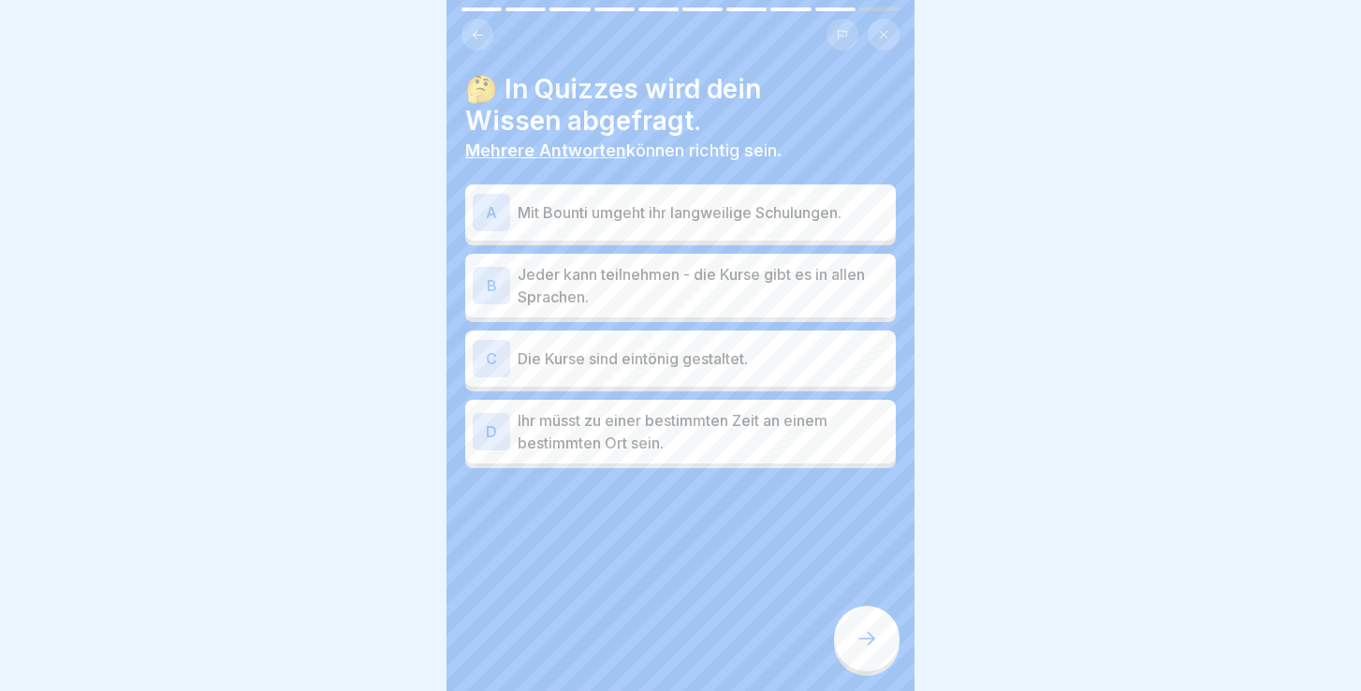
click at [869, 638] on icon at bounding box center [867, 638] width 22 height 22
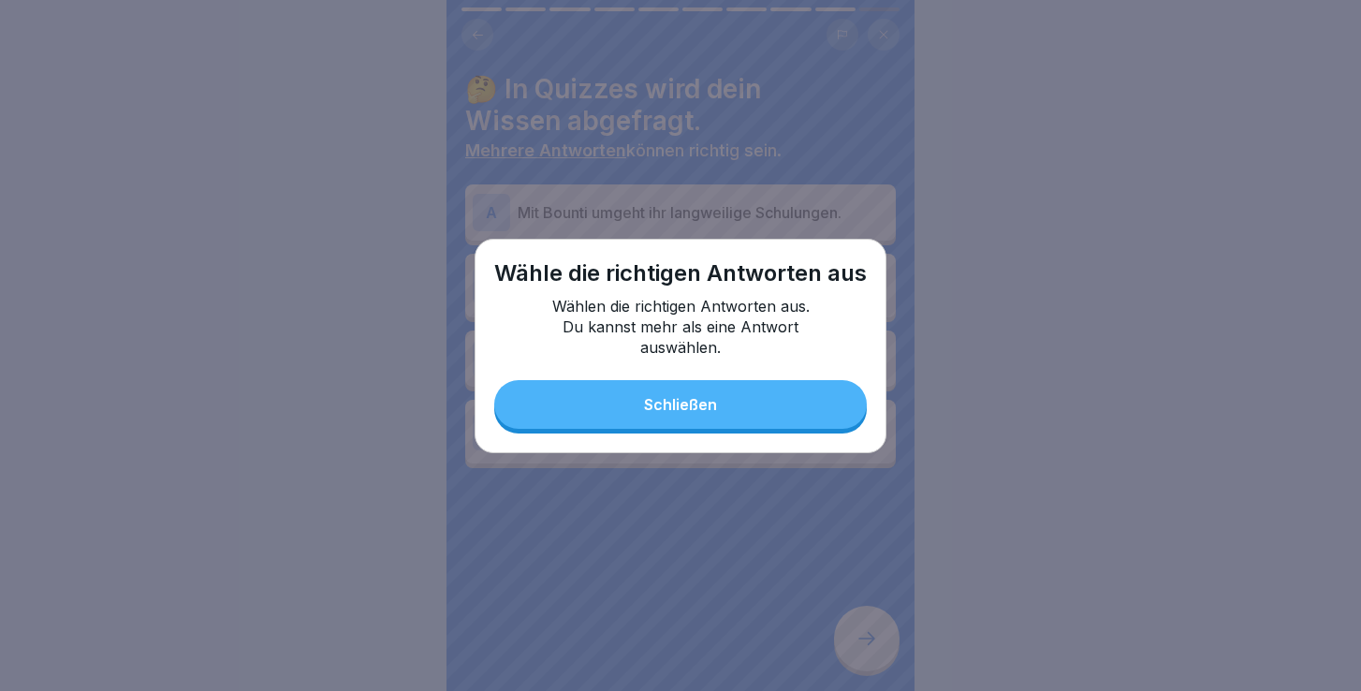
click at [721, 401] on button "Schließen" at bounding box center [680, 404] width 373 height 49
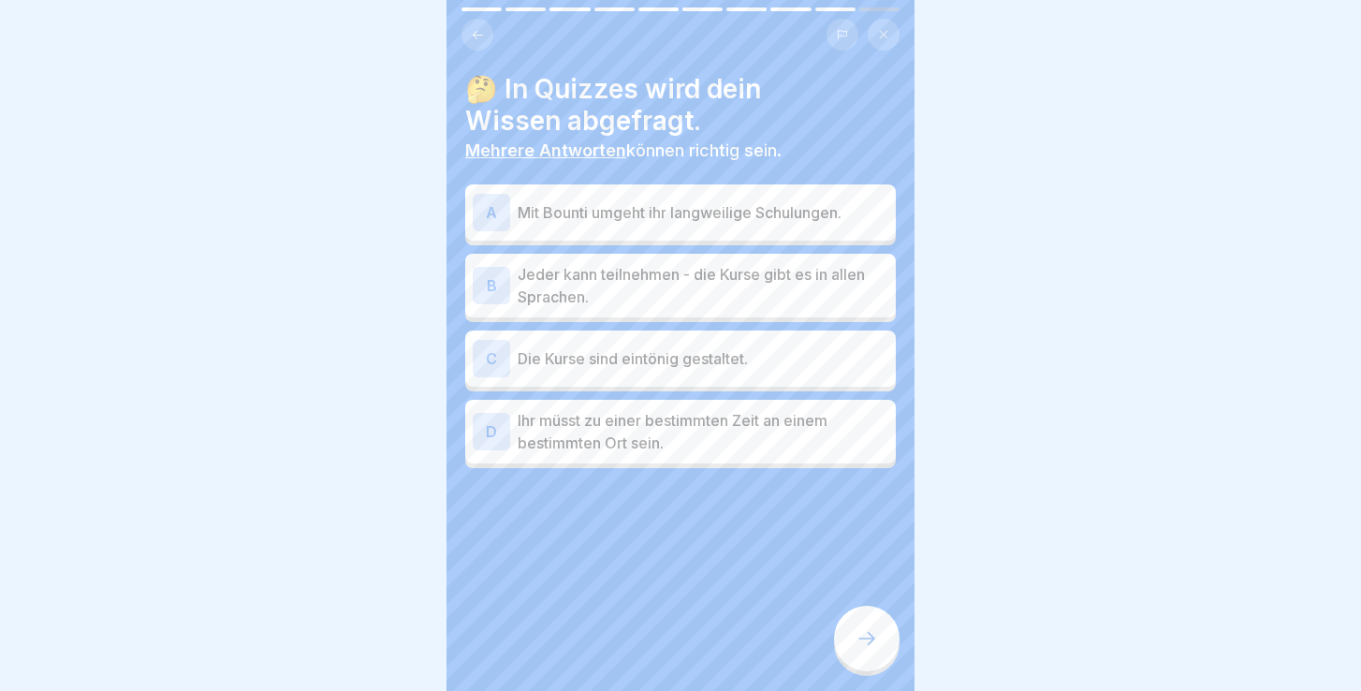
click at [770, 219] on p "Mit Bounti umgeht ihr langweilige Schulungen." at bounding box center [703, 212] width 371 height 22
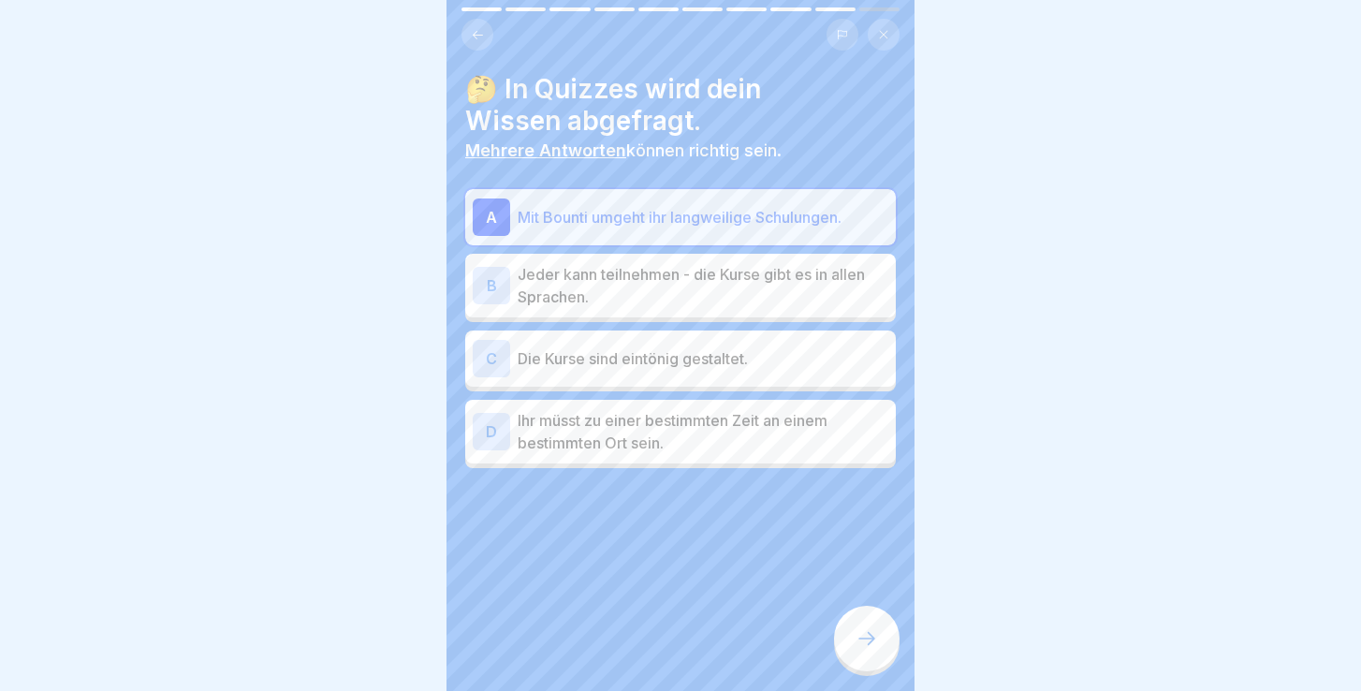
click at [860, 644] on icon at bounding box center [867, 638] width 22 height 22
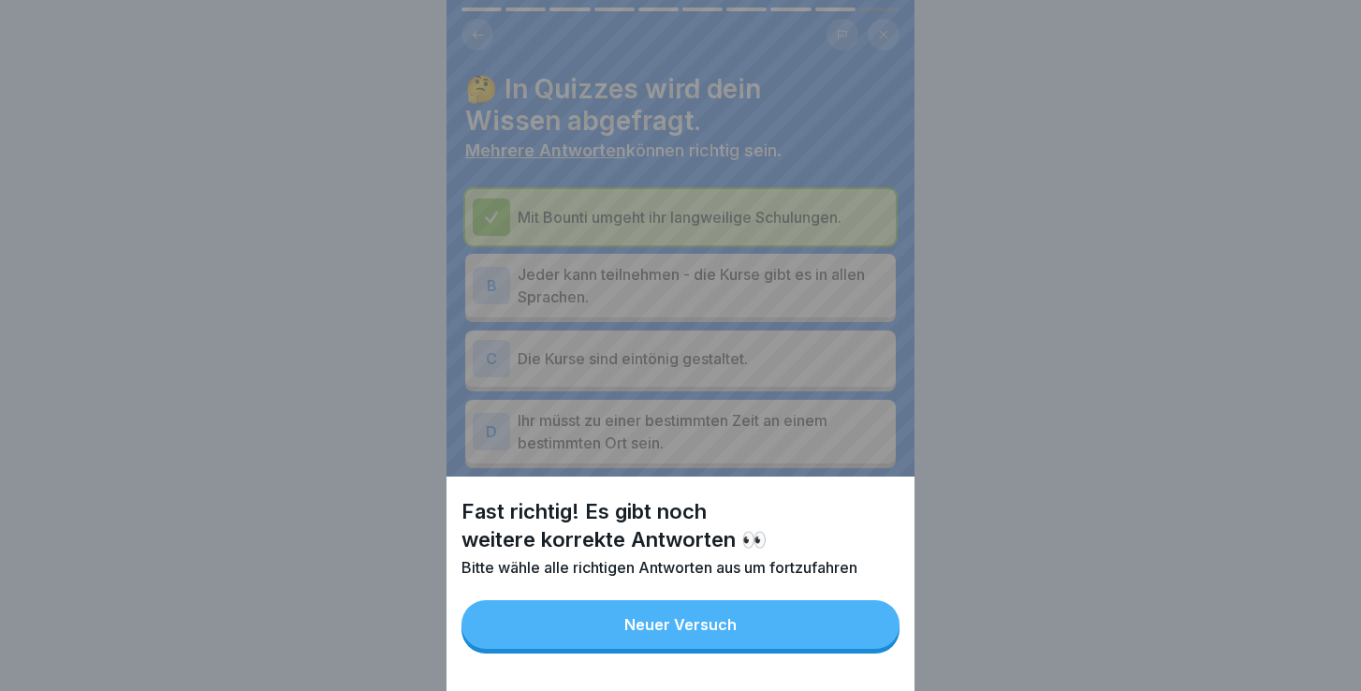
click at [645, 627] on div "Neuer Versuch" at bounding box center [680, 624] width 112 height 17
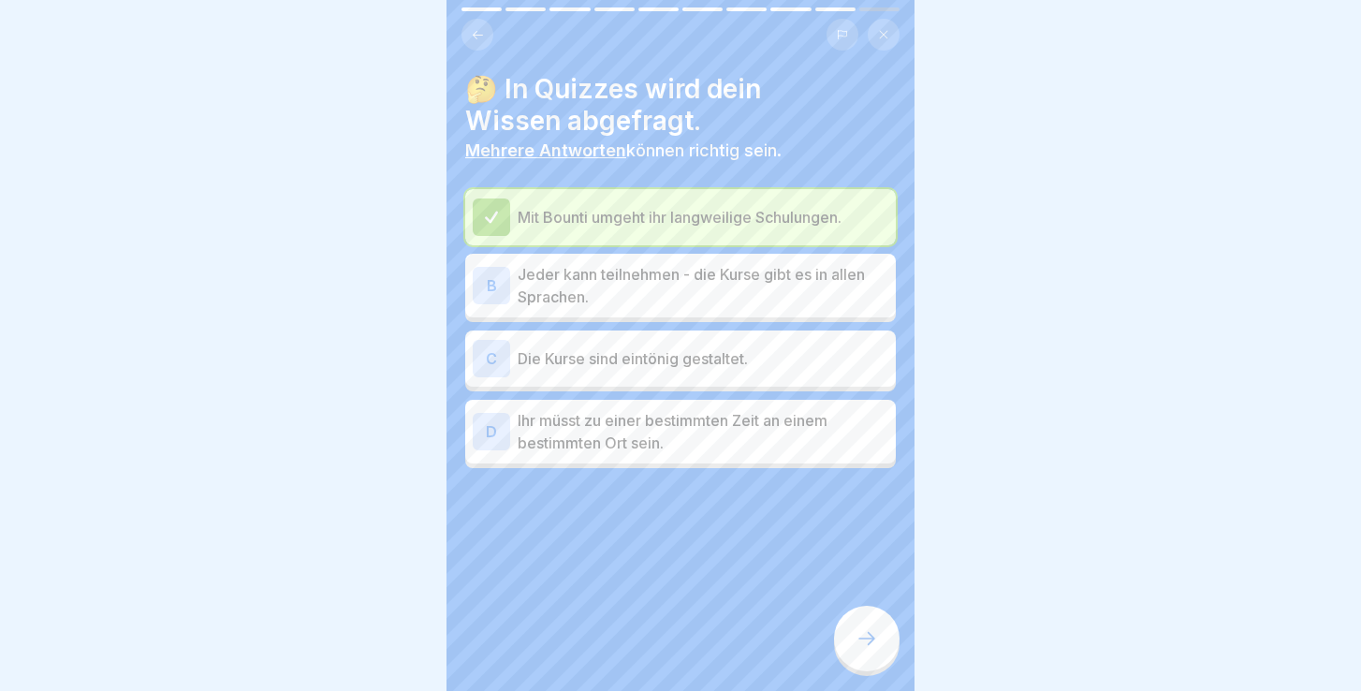
click at [622, 297] on p "Jeder kann teilnehmen - die Kurse gibt es in allen Sprachen." at bounding box center [703, 285] width 371 height 45
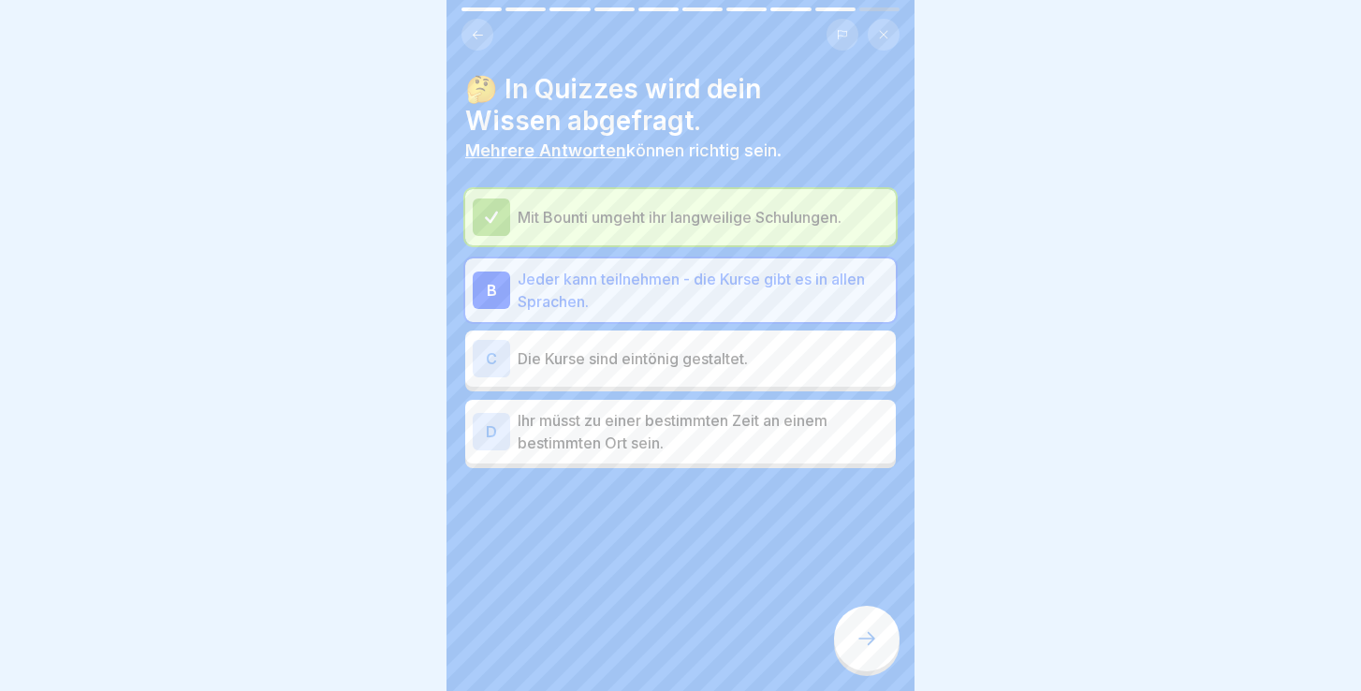
click at [622, 297] on p "Jeder kann teilnehmen - die Kurse gibt es in allen Sprachen." at bounding box center [703, 290] width 371 height 45
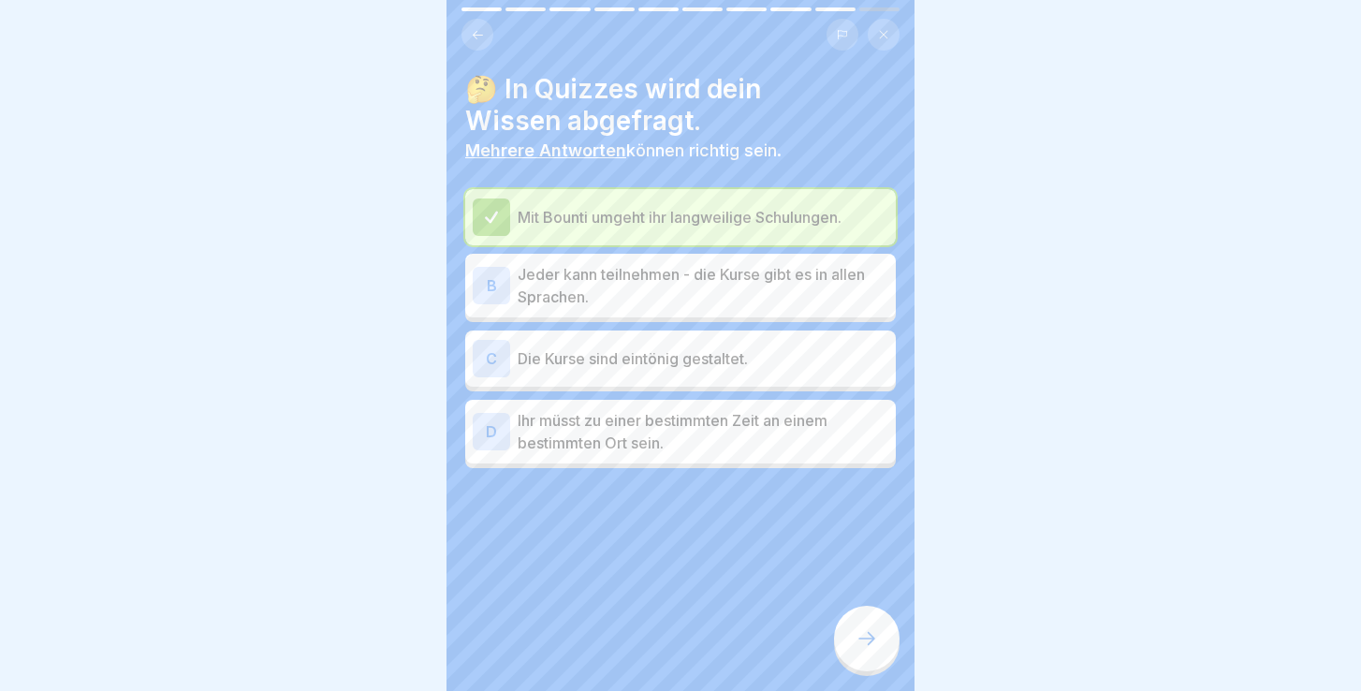
click at [713, 436] on p "Ihr müsst zu einer bestimmten Zeit an einem bestimmten Ort sein." at bounding box center [703, 431] width 371 height 45
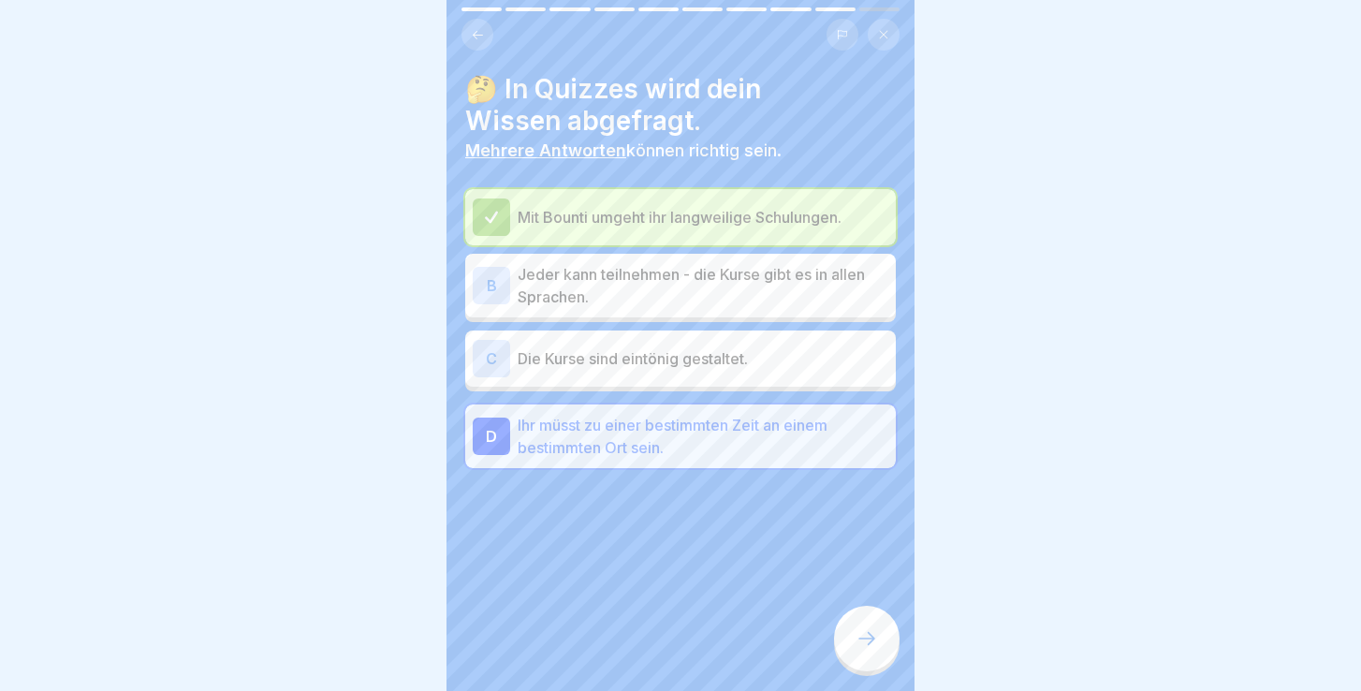
click at [713, 436] on p "Ihr müsst zu einer bestimmten Zeit an einem bestimmten Ort sein." at bounding box center [703, 436] width 371 height 45
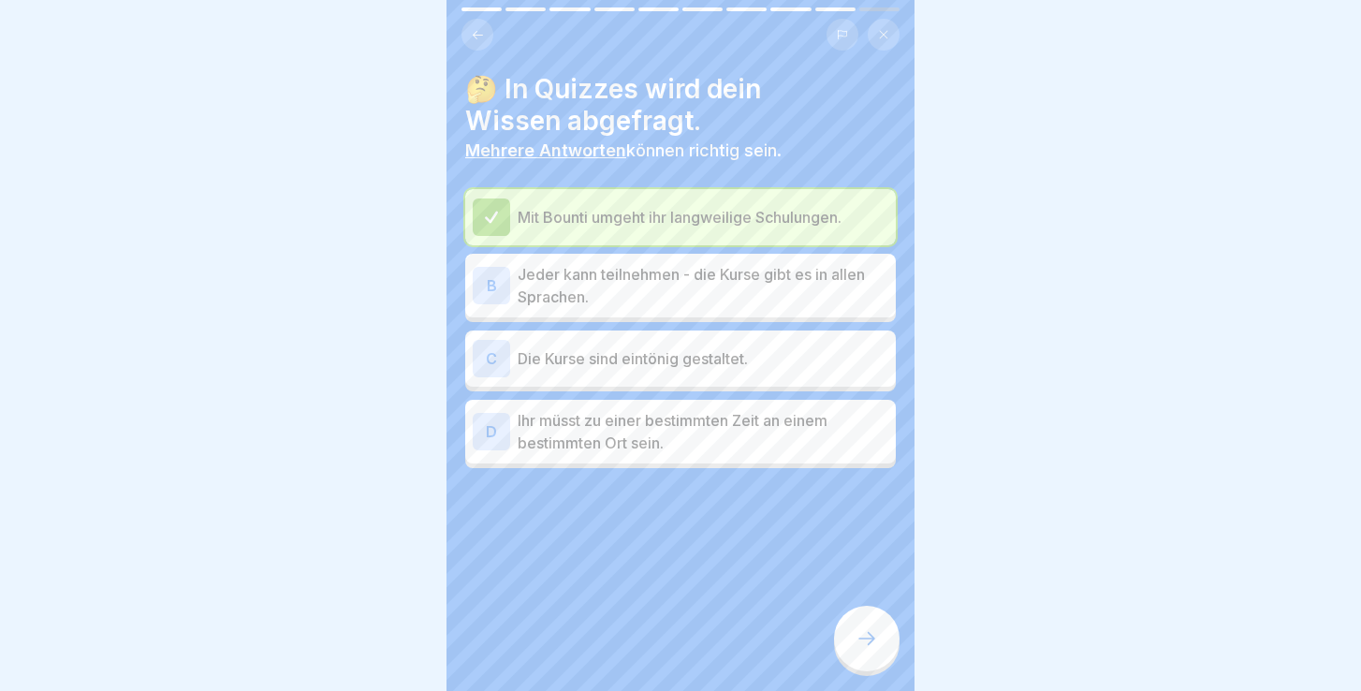
click at [675, 294] on p "Jeder kann teilnehmen - die Kurse gibt es in allen Sprachen." at bounding box center [703, 285] width 371 height 45
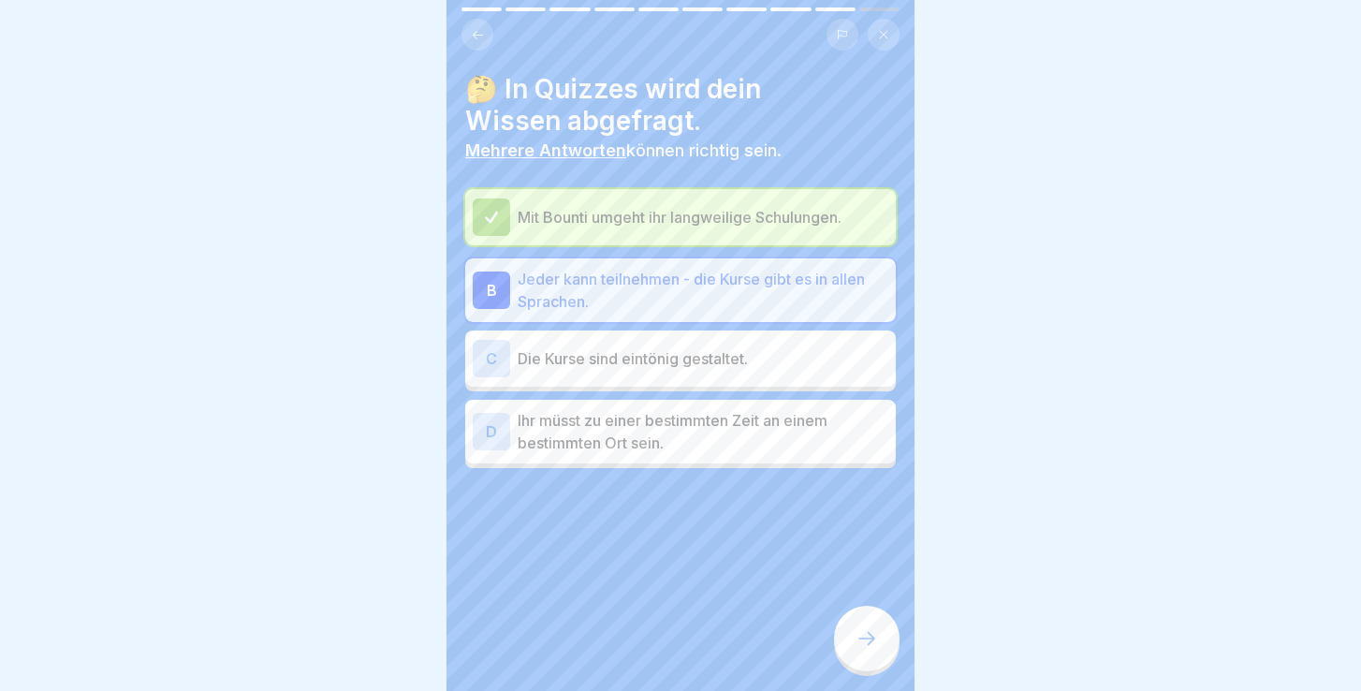
click at [859, 624] on div at bounding box center [867, 639] width 66 height 66
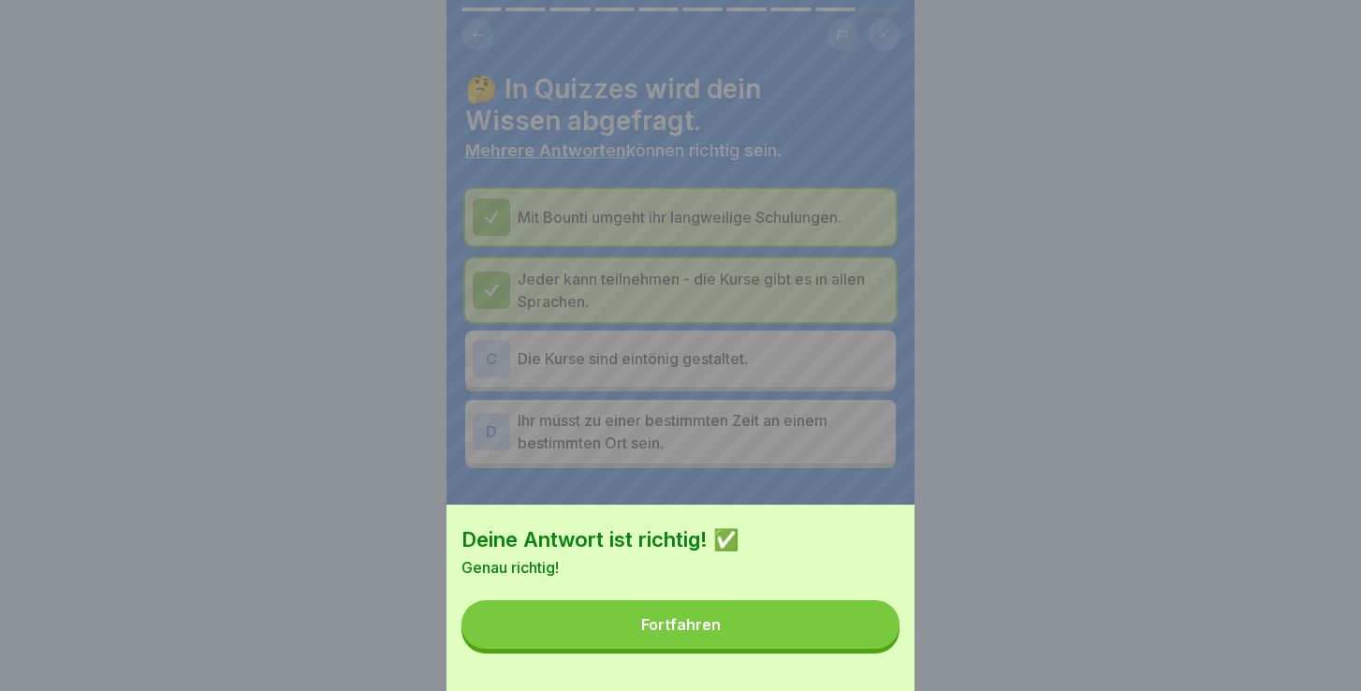
click at [668, 620] on div "Fortfahren" at bounding box center [681, 624] width 80 height 17
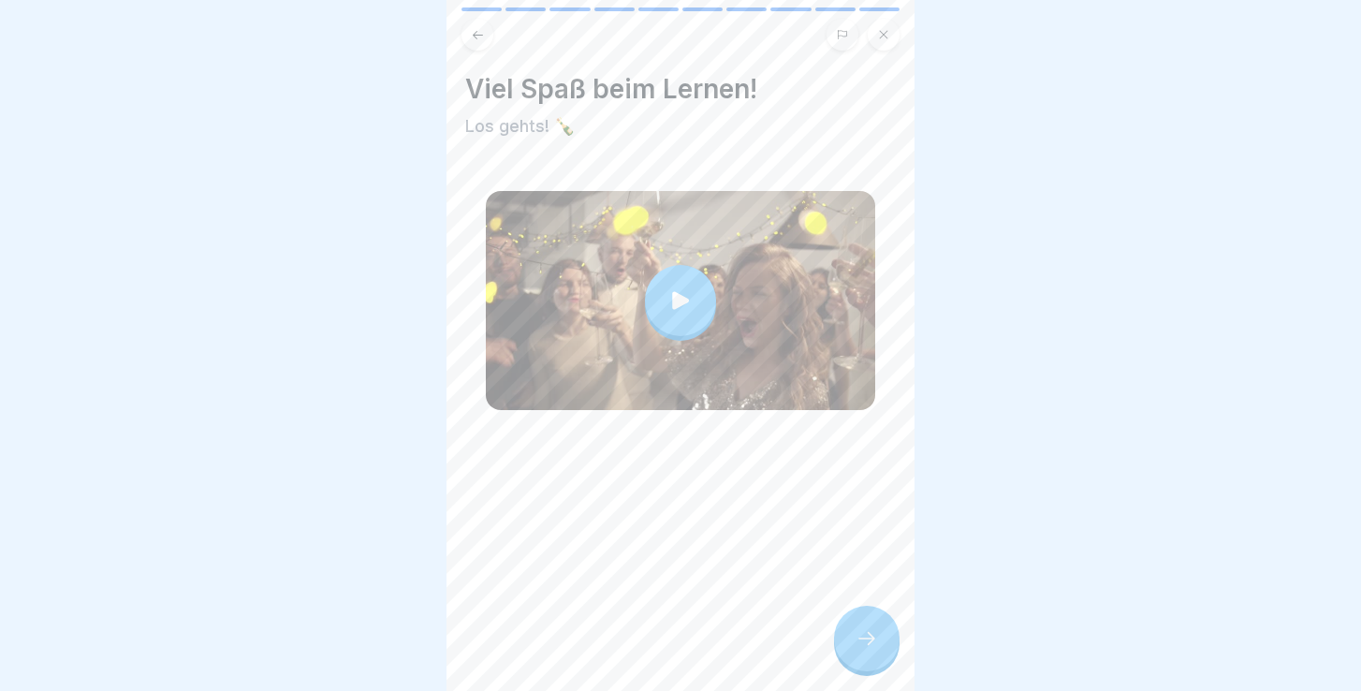
click at [865, 641] on icon at bounding box center [867, 638] width 22 height 22
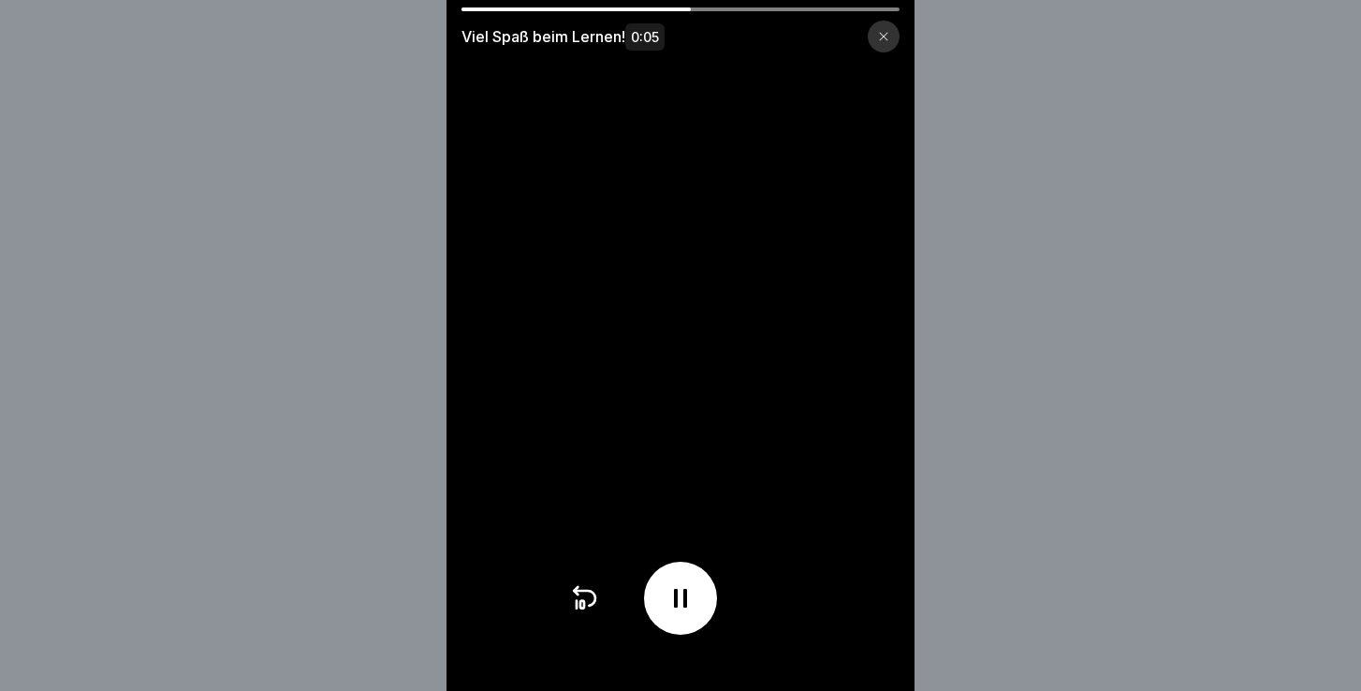
click at [880, 39] on icon at bounding box center [883, 36] width 11 height 11
